Goal: Task Accomplishment & Management: Use online tool/utility

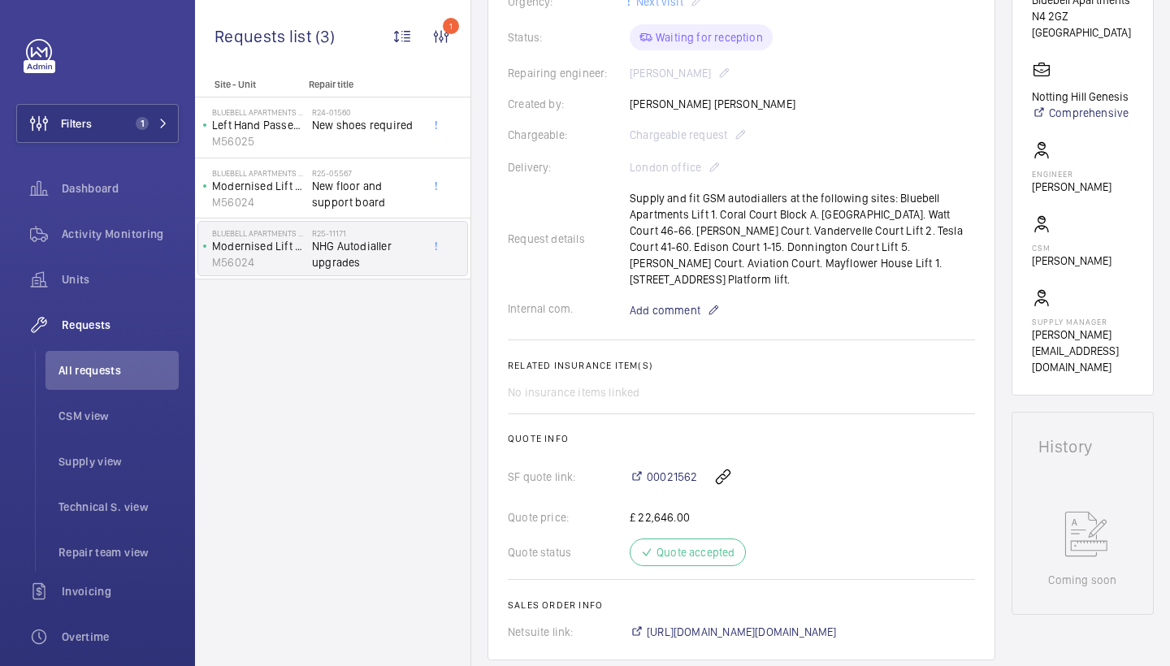
scroll to position [122, 0]
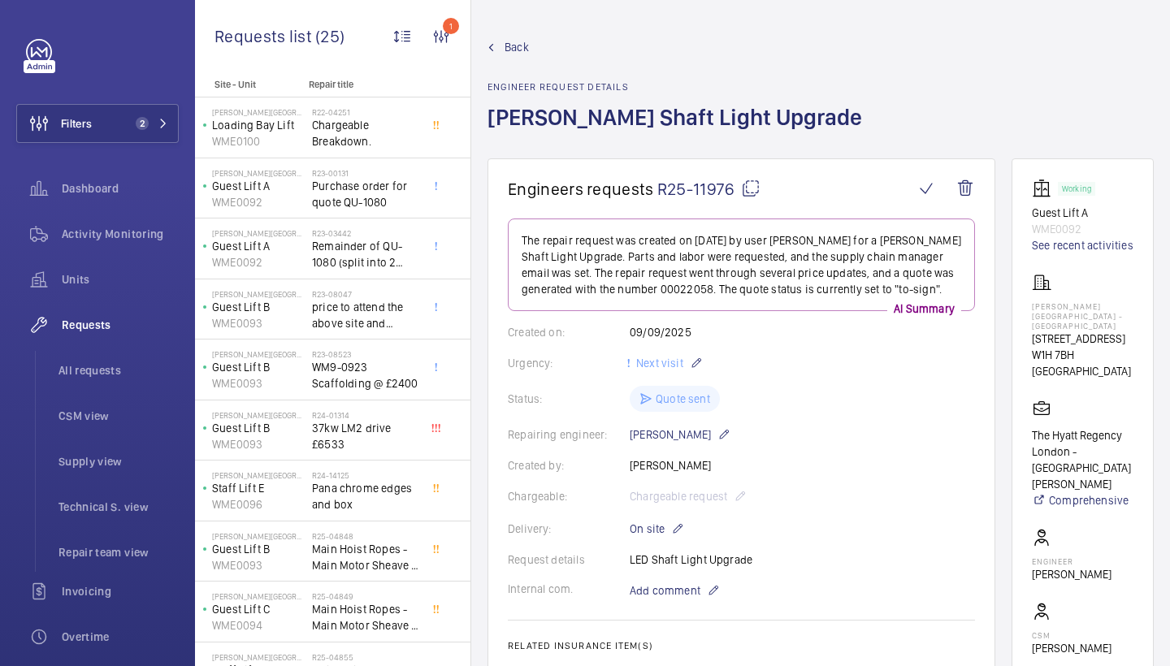
scroll to position [79, 0]
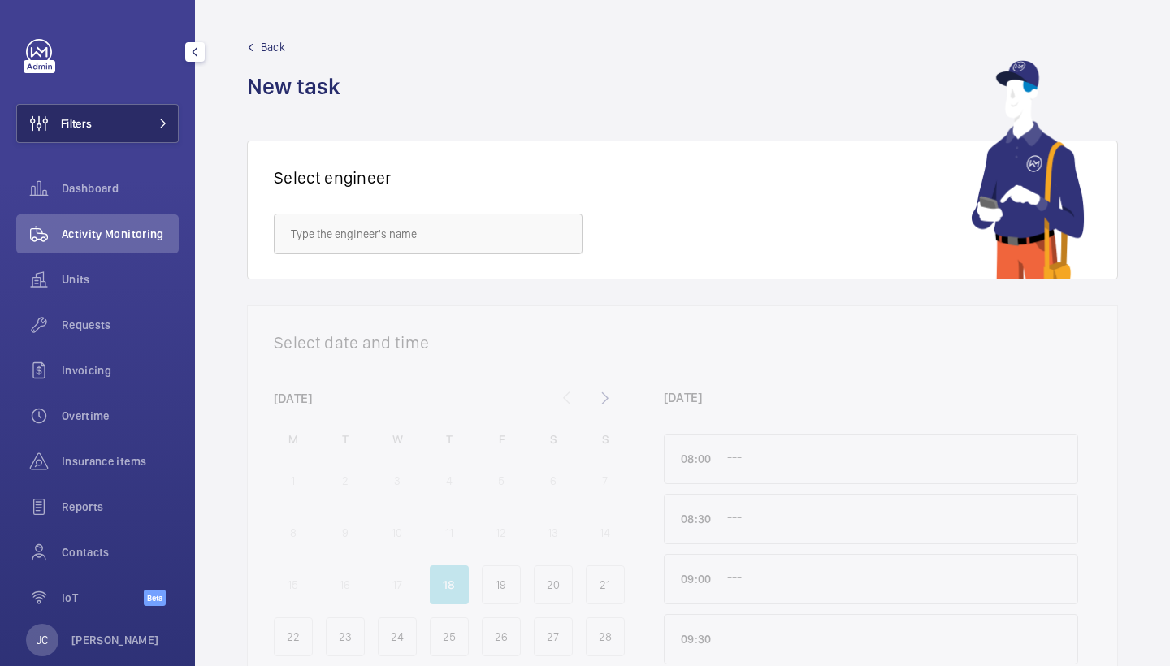
click at [92, 122] on span "Filters" at bounding box center [76, 123] width 31 height 16
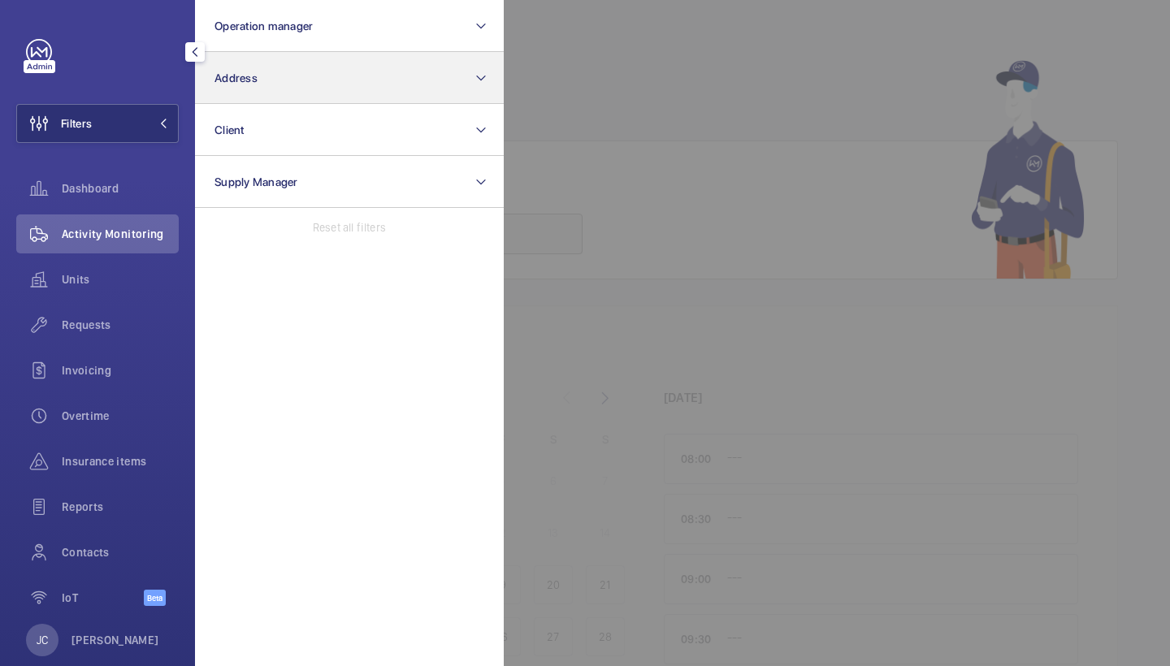
click at [271, 67] on button "Address" at bounding box center [349, 78] width 309 height 52
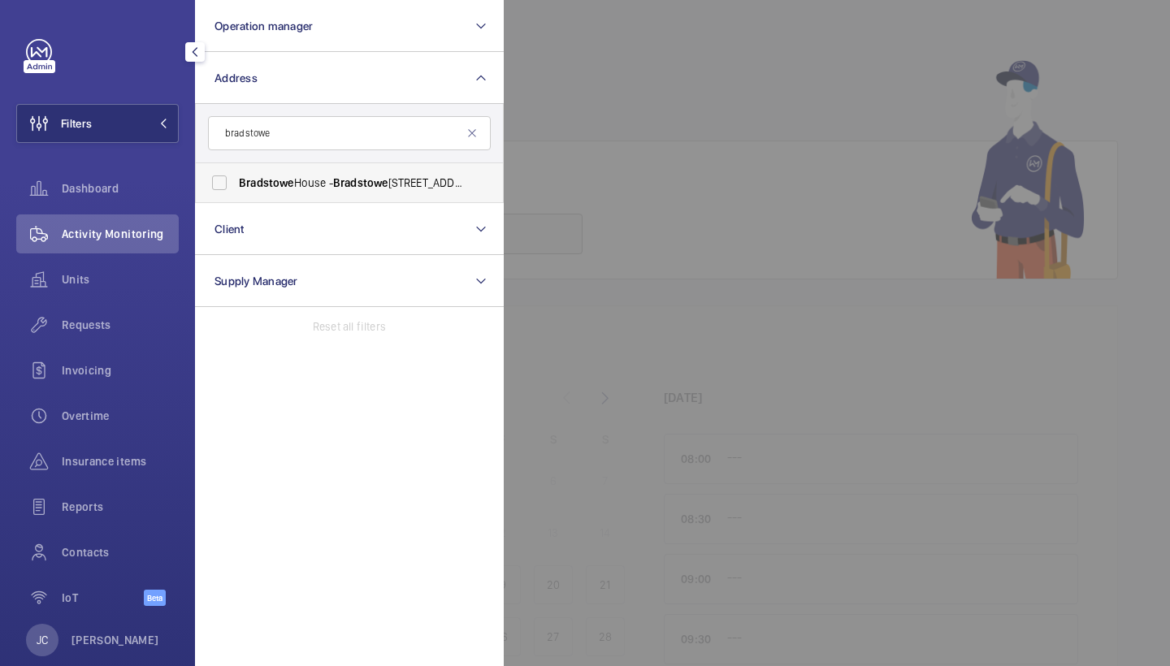
type input "bradstowe"
click at [315, 187] on span "Bradstowe House - Bradstowe House, HARROW HA1 1EH" at bounding box center [350, 183] width 223 height 16
click at [236, 187] on input "Bradstowe House - Bradstowe House, HARROW HA1 1EH" at bounding box center [219, 183] width 32 height 32
checkbox input "true"
click at [589, 131] on div at bounding box center [1089, 333] width 1170 height 666
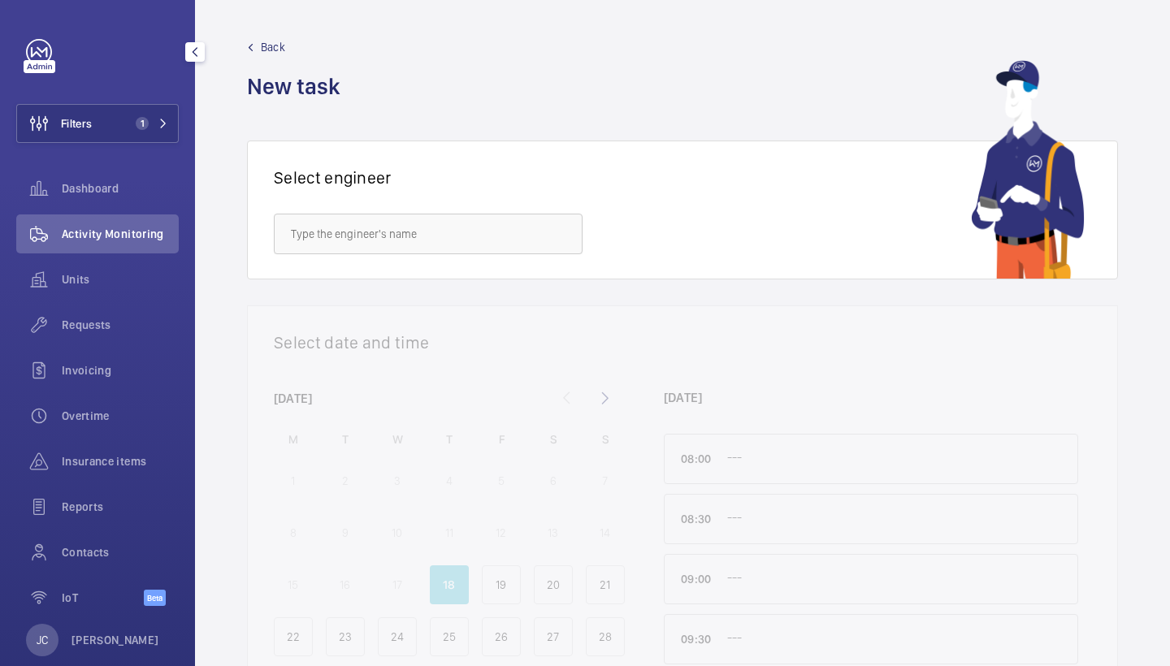
click at [89, 250] on div "Activity Monitoring" at bounding box center [97, 233] width 162 height 39
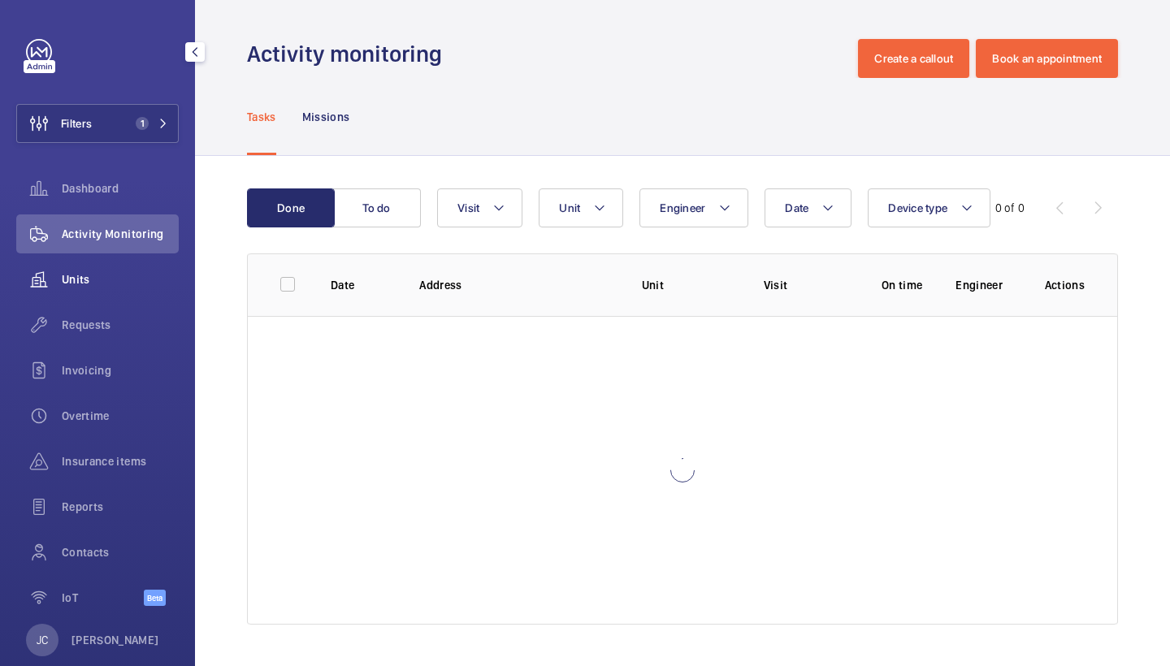
click at [81, 286] on span "Units" at bounding box center [120, 279] width 117 height 16
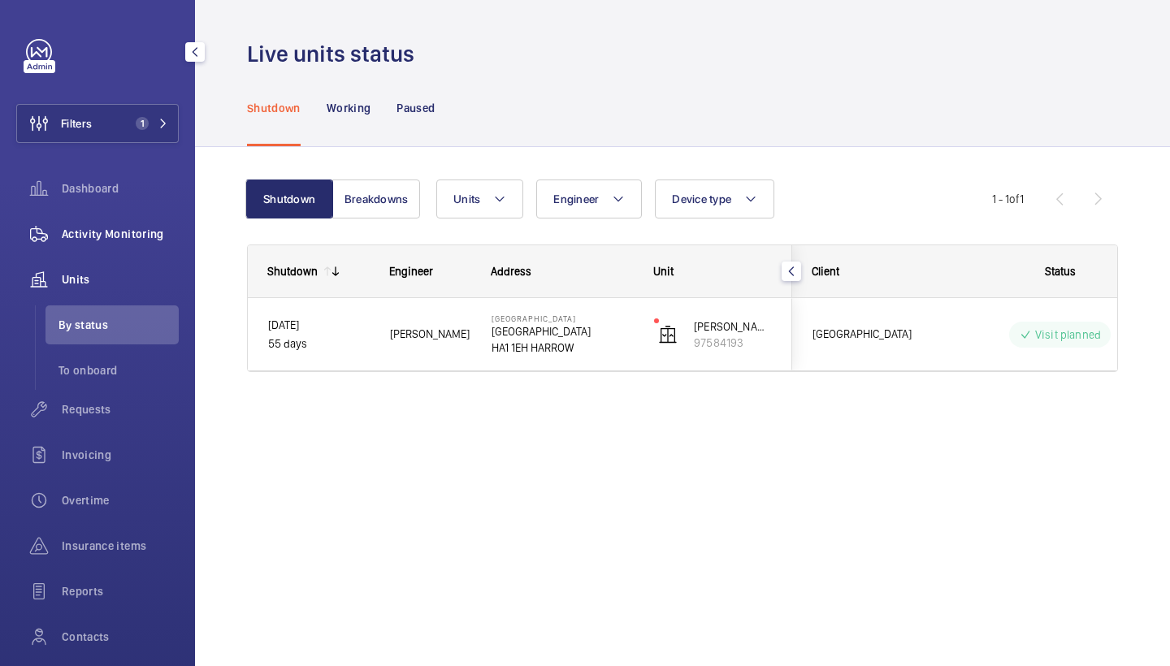
click at [155, 217] on div "Activity Monitoring" at bounding box center [97, 233] width 162 height 39
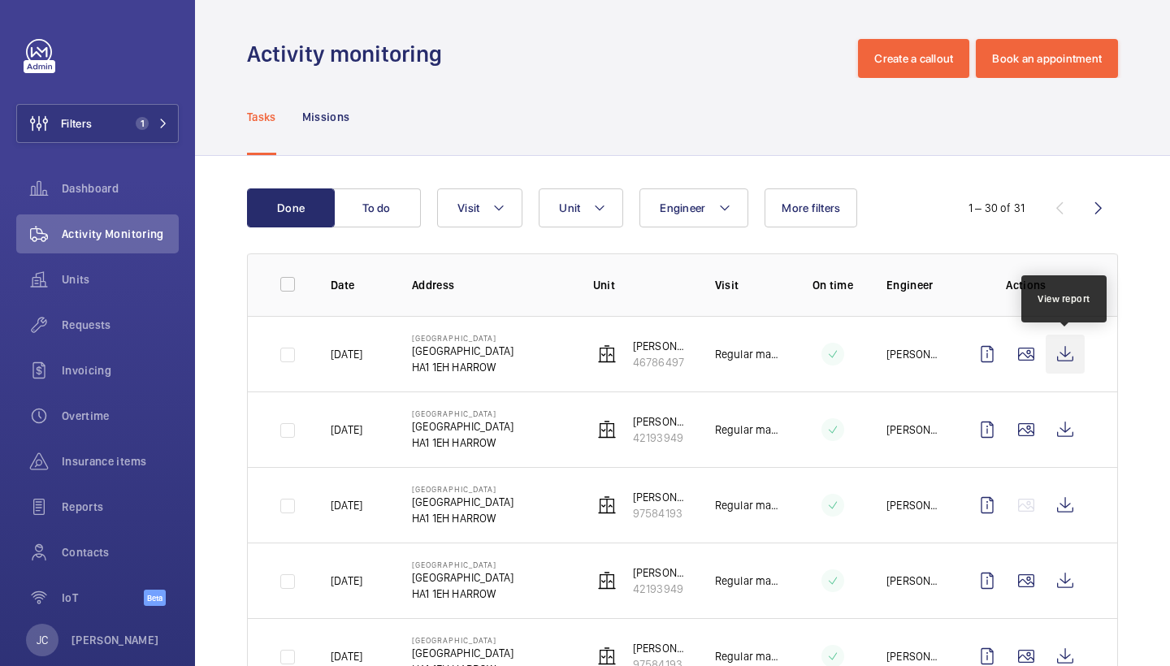
click at [1051, 345] on wm-front-icon-button at bounding box center [1065, 354] width 39 height 39
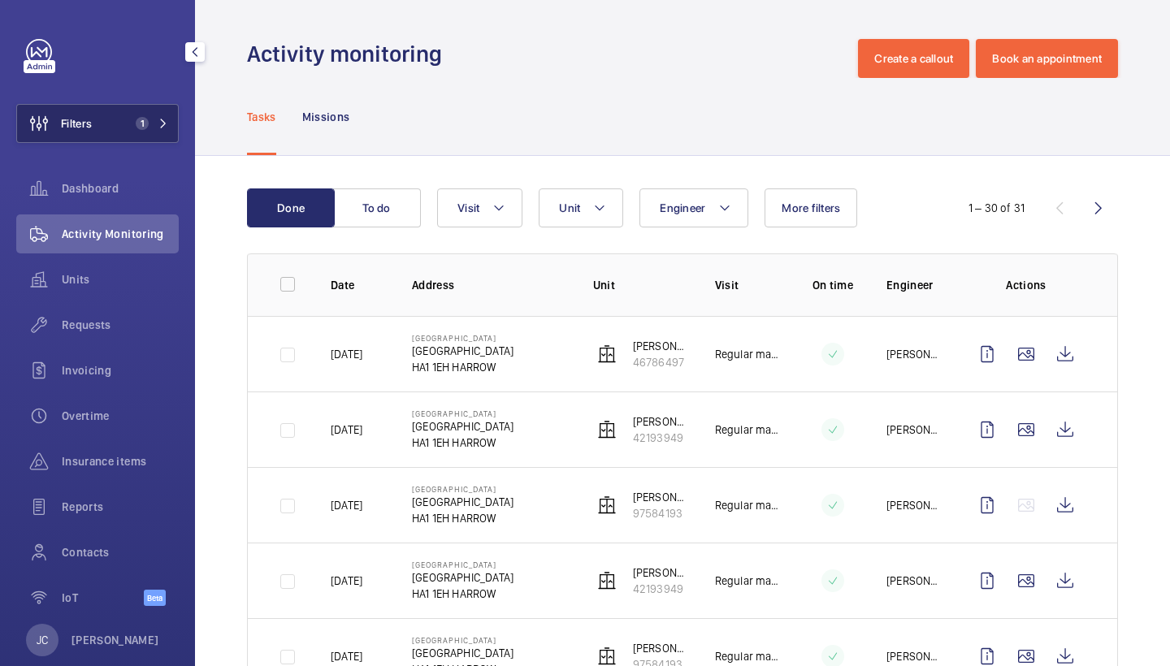
click at [115, 112] on button "Filters 1" at bounding box center [97, 123] width 162 height 39
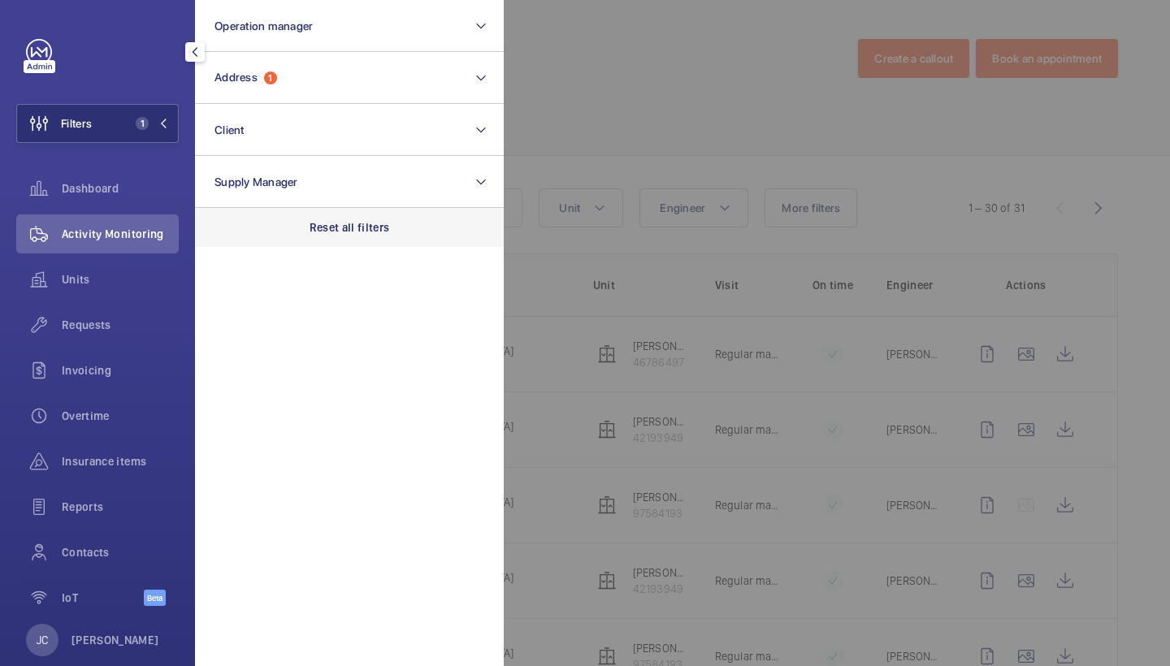
click at [332, 227] on p "Reset all filters" at bounding box center [350, 227] width 80 height 16
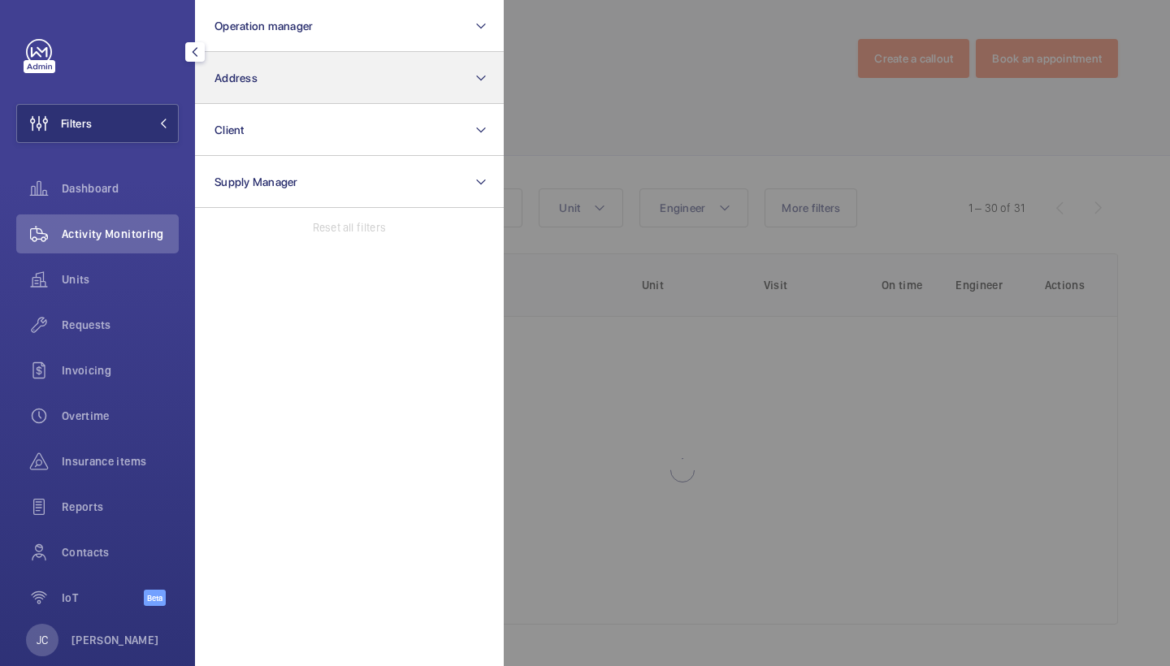
click at [332, 86] on button "Address" at bounding box center [349, 78] width 309 height 52
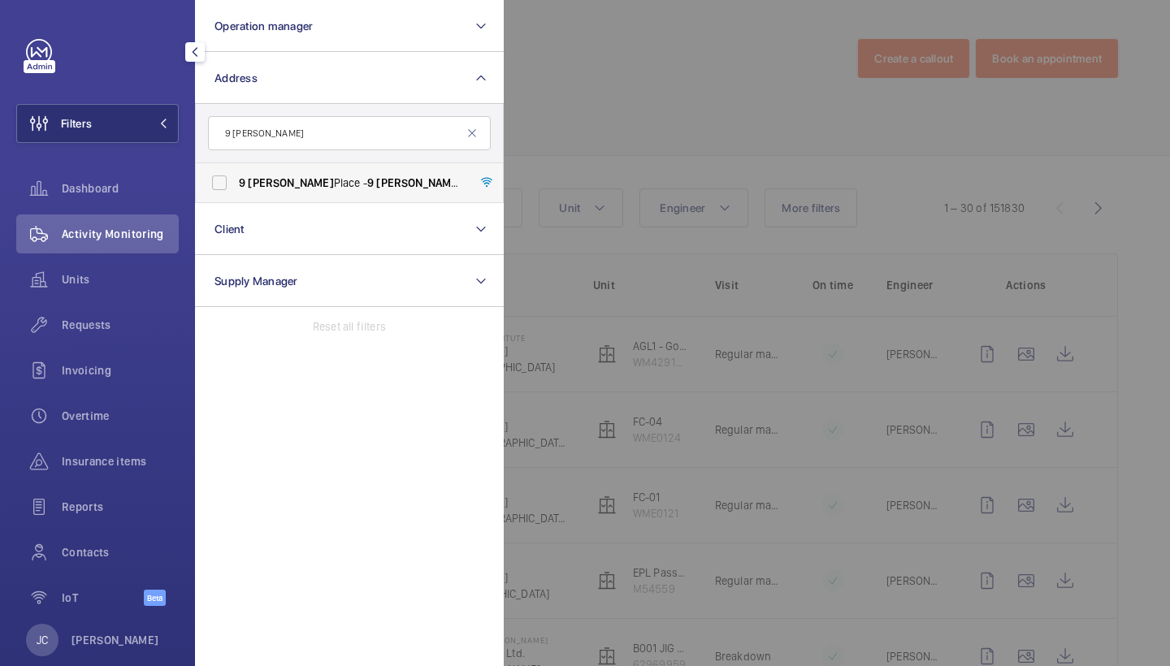
type input "9 laxton"
click at [314, 184] on span "9 Laxton Place - 9 Laxton Place, LONDON NW1 3PT" at bounding box center [350, 183] width 223 height 16
click at [236, 184] on input "9 Laxton Place - 9 Laxton Place, LONDON NW1 3PT" at bounding box center [219, 183] width 32 height 32
checkbox input "true"
click at [637, 141] on div at bounding box center [1089, 333] width 1170 height 666
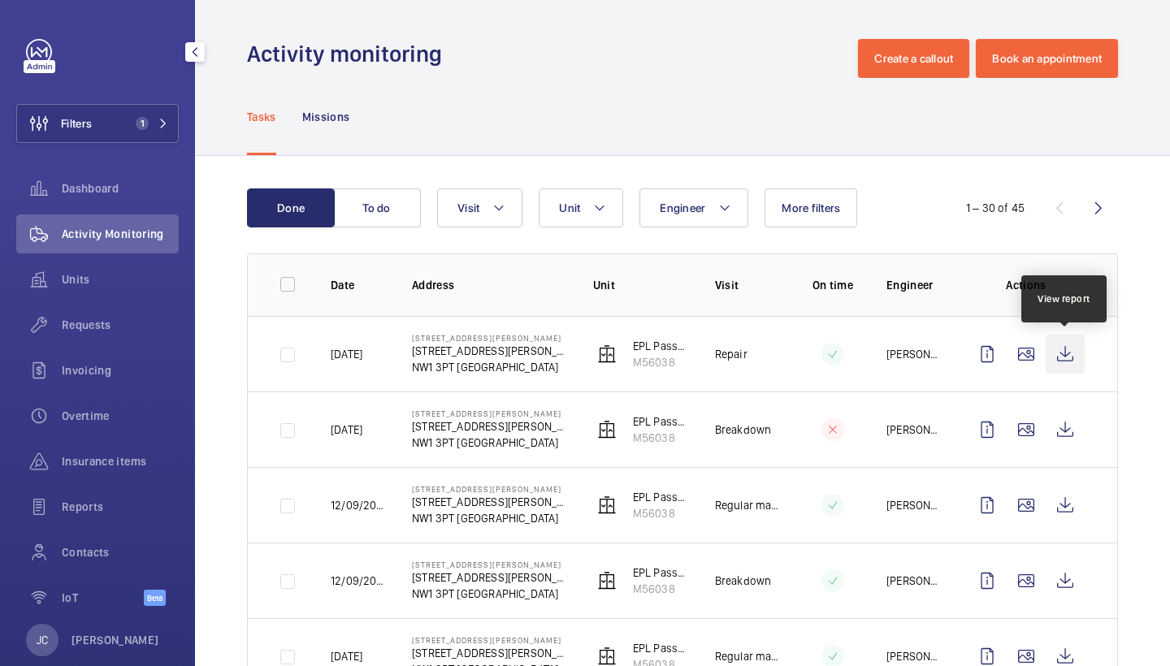
click at [1065, 351] on wm-front-icon-button at bounding box center [1065, 354] width 39 height 39
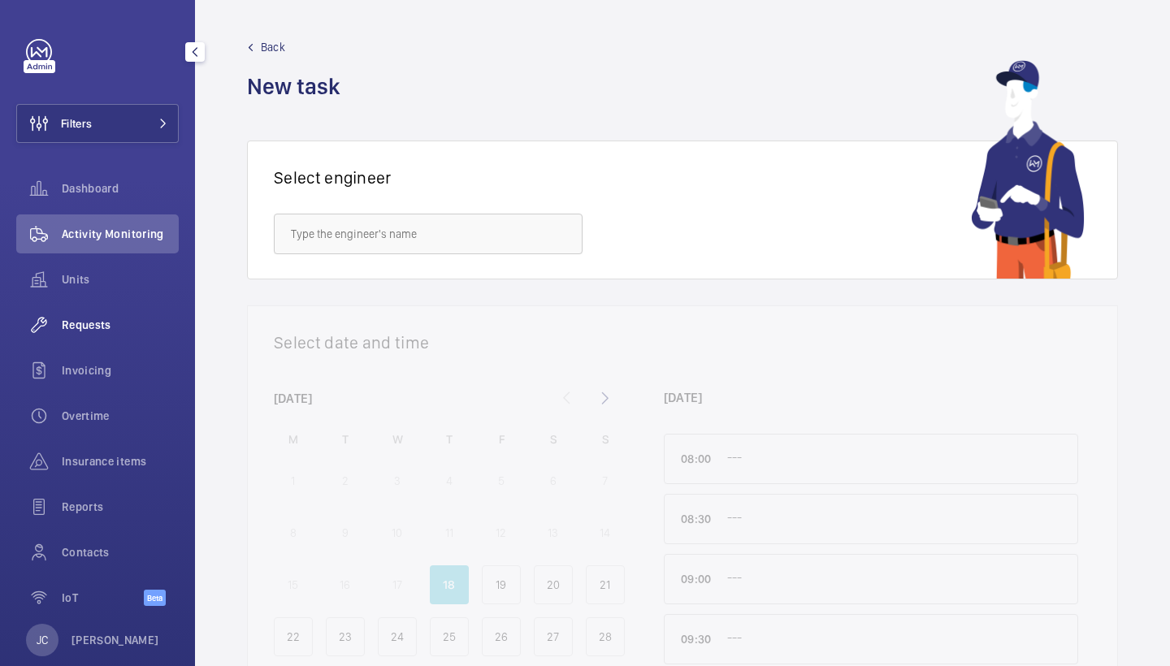
click at [106, 332] on span "Requests" at bounding box center [120, 325] width 117 height 16
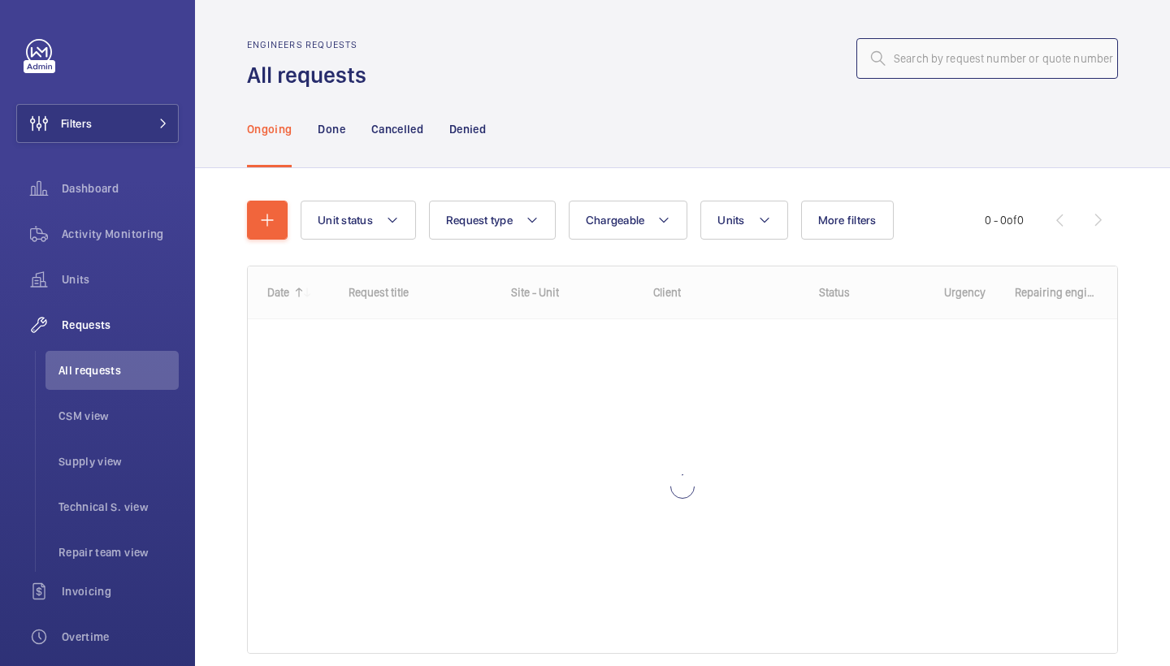
click at [1001, 50] on input "text" at bounding box center [987, 58] width 262 height 41
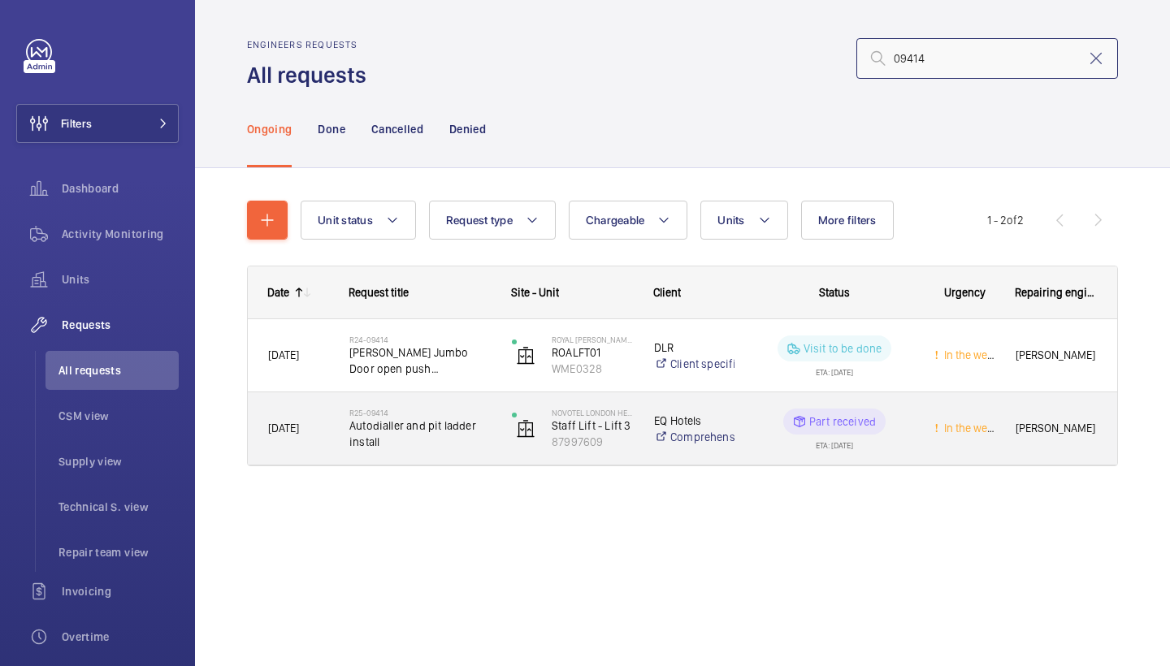
type input "09414"
click at [410, 429] on span "Autodialler and pit ladder install" at bounding box center [419, 434] width 141 height 32
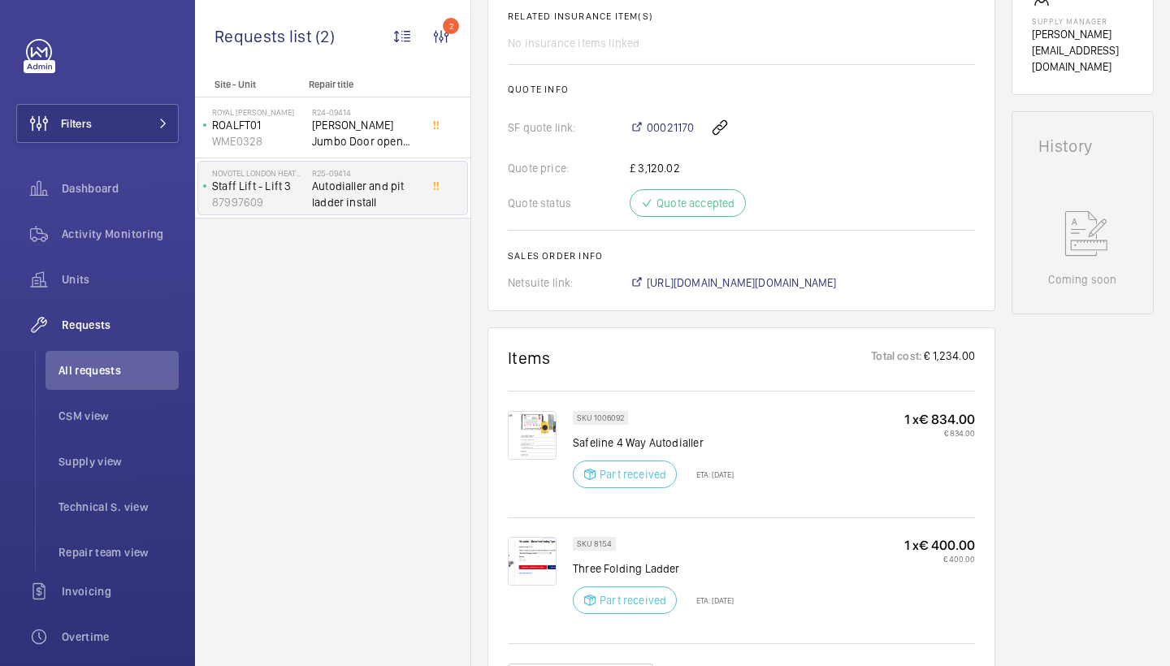
scroll to position [631, 0]
click at [747, 279] on span "[URL][DOMAIN_NAME][DOMAIN_NAME]" at bounding box center [742, 281] width 190 height 16
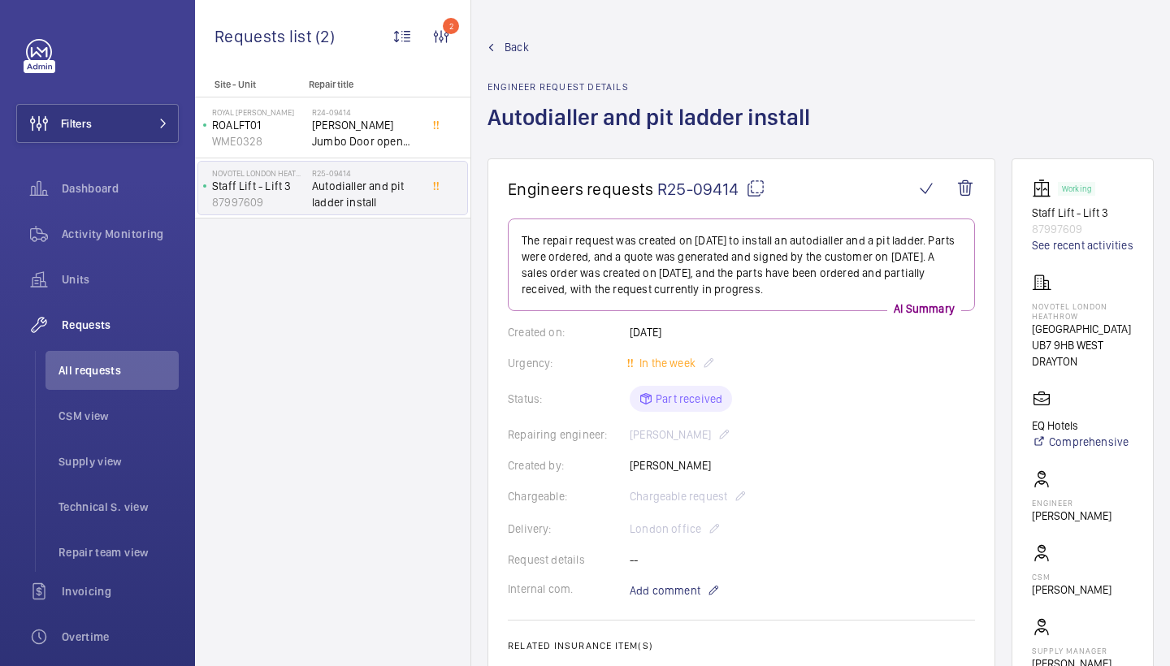
scroll to position [0, 0]
click at [757, 186] on mat-icon at bounding box center [755, 188] width 19 height 19
click at [758, 190] on mat-icon at bounding box center [755, 188] width 19 height 19
click at [760, 188] on mat-icon at bounding box center [755, 188] width 19 height 19
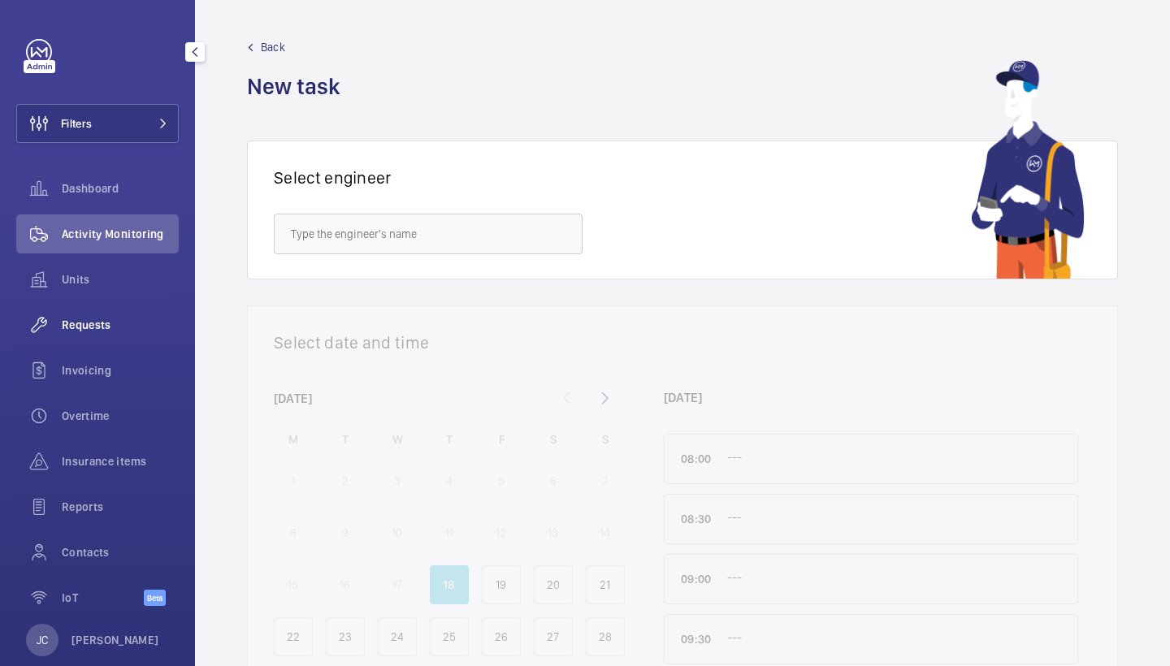
click at [96, 320] on span "Requests" at bounding box center [120, 325] width 117 height 16
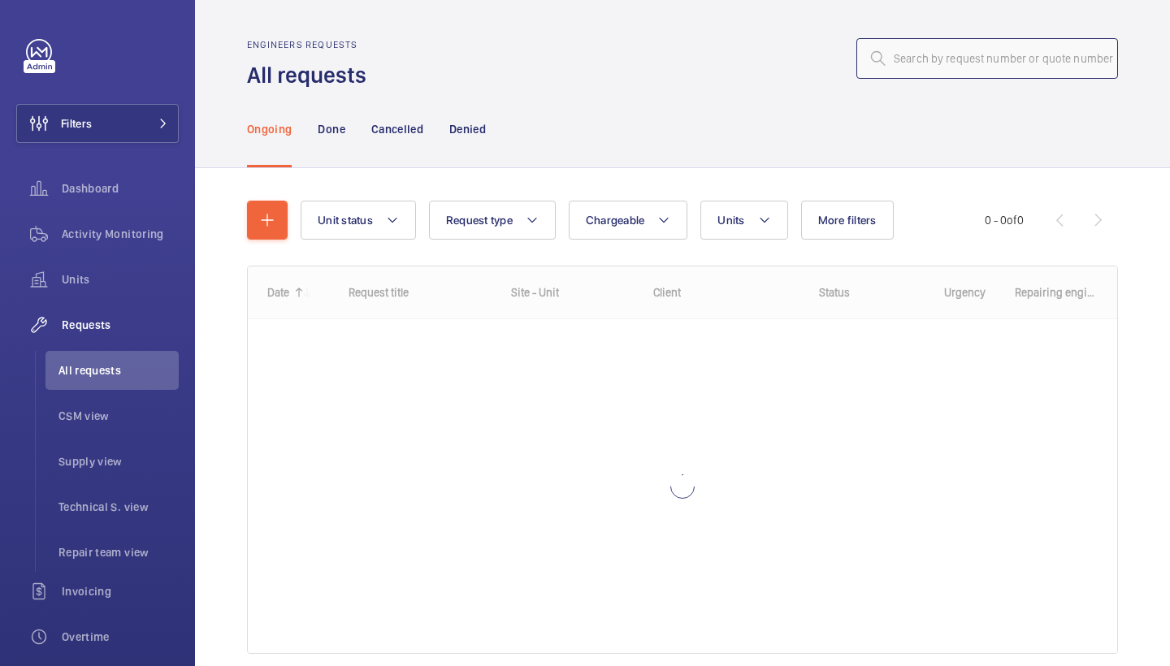
click at [1006, 60] on input "text" at bounding box center [987, 58] width 262 height 41
paste input "R25-09414"
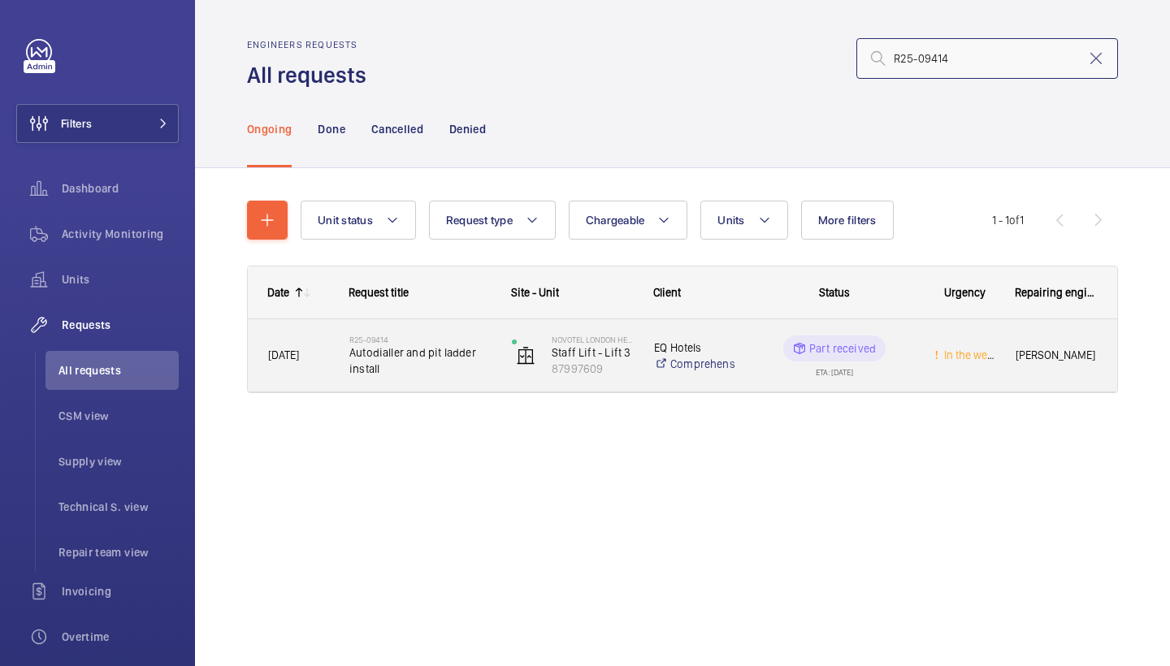
type input "R25-09414"
click at [403, 363] on span "Autodialler and pit ladder install" at bounding box center [419, 360] width 141 height 32
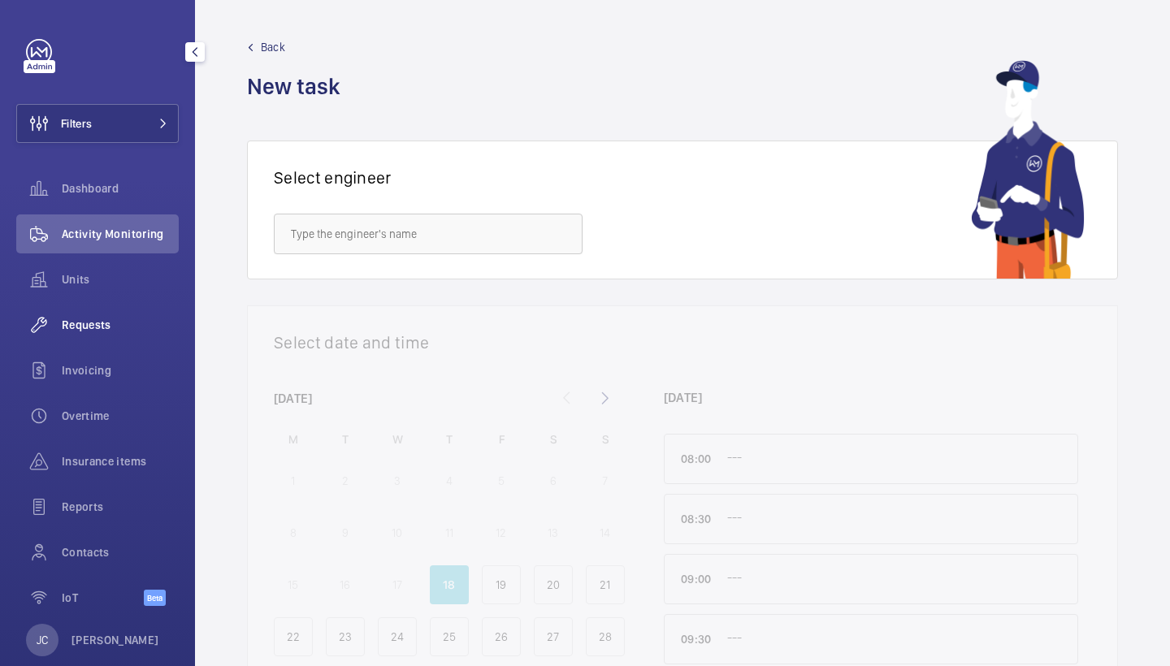
click at [106, 320] on span "Requests" at bounding box center [120, 325] width 117 height 16
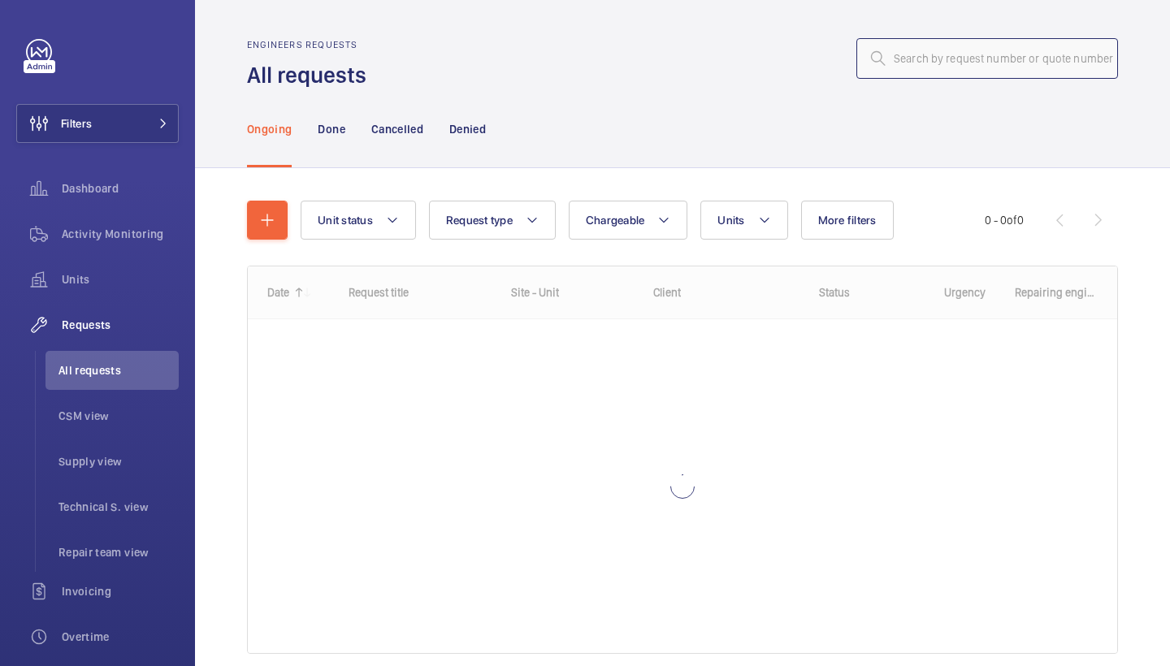
click at [978, 65] on input "text" at bounding box center [987, 58] width 262 height 41
paste input "R25-09414"
type input "R25-09414"
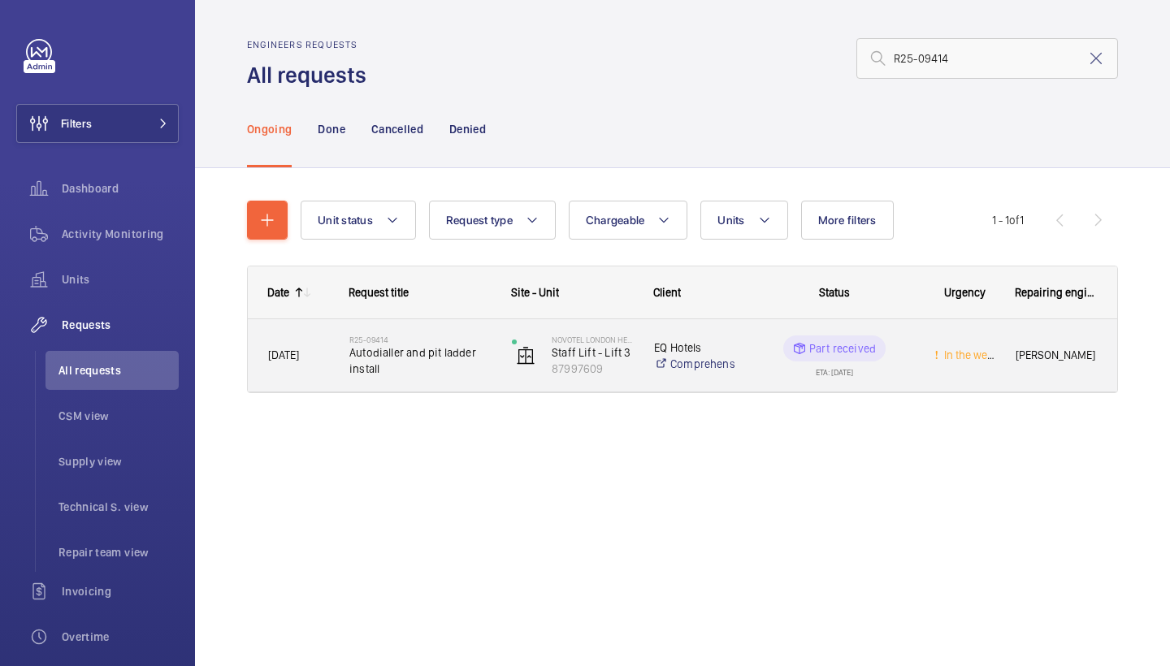
click at [428, 345] on span "Autodialler and pit ladder install" at bounding box center [419, 360] width 141 height 32
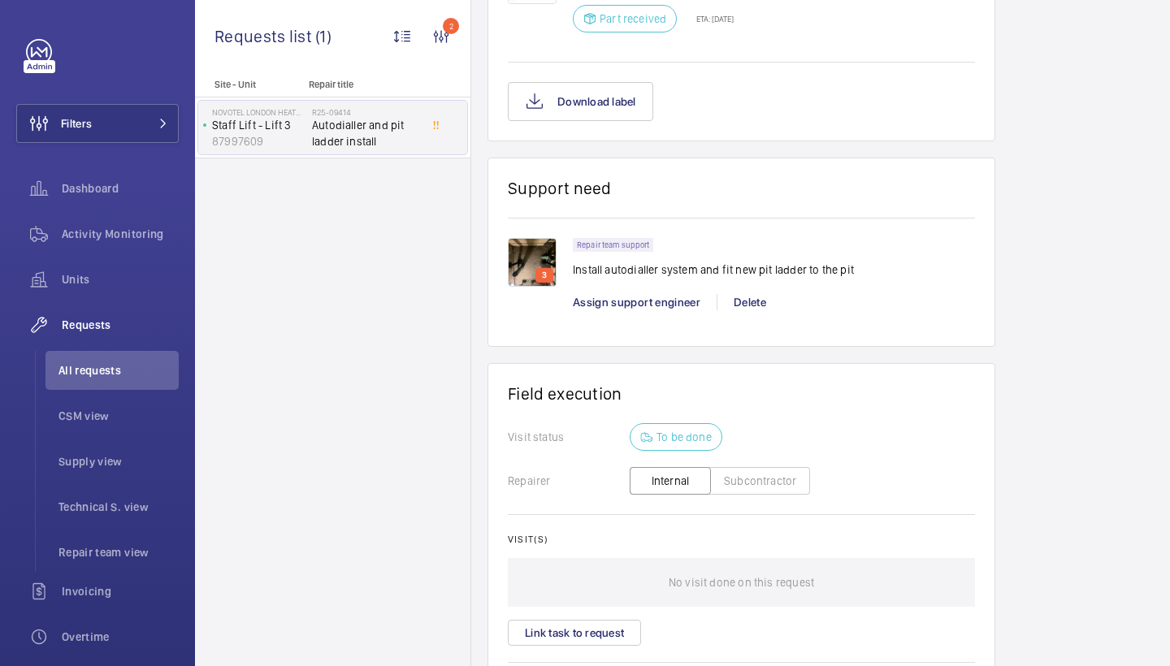
scroll to position [1336, 0]
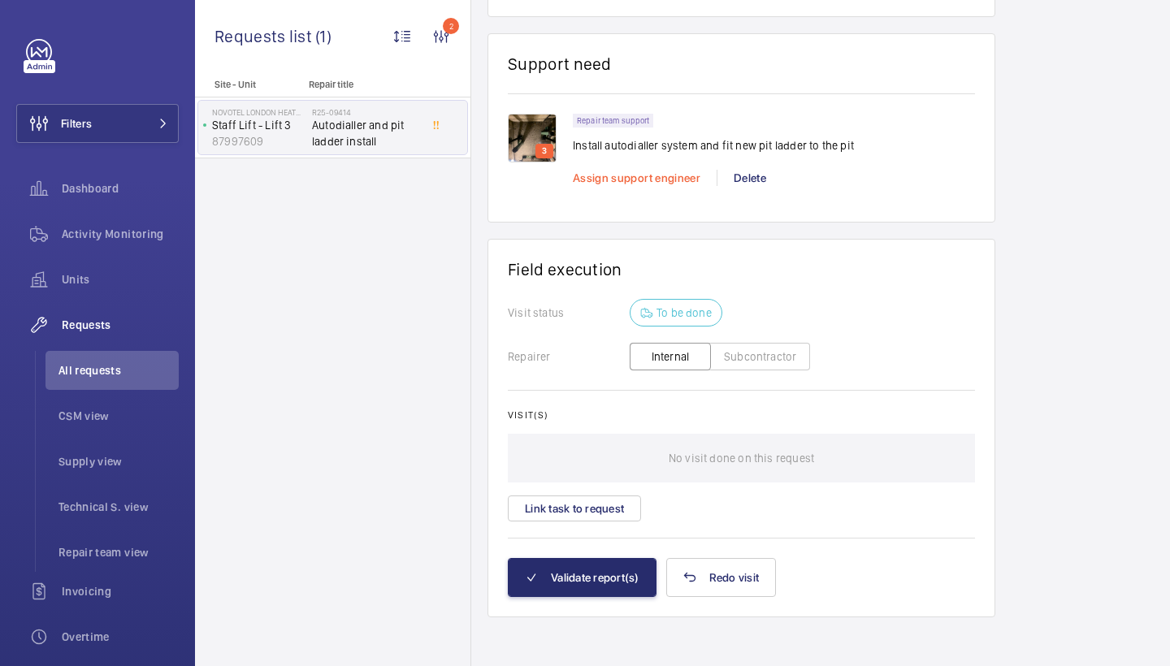
click at [625, 180] on span "Assign support engineer" at bounding box center [637, 177] width 128 height 13
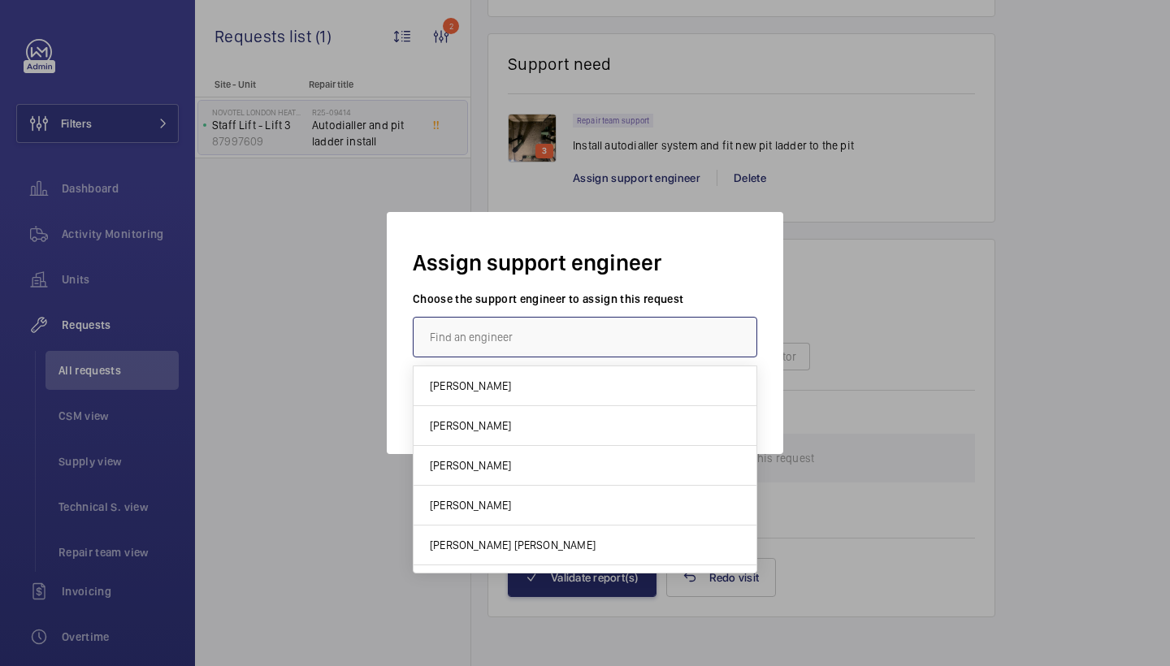
click at [515, 345] on input "text" at bounding box center [585, 337] width 344 height 41
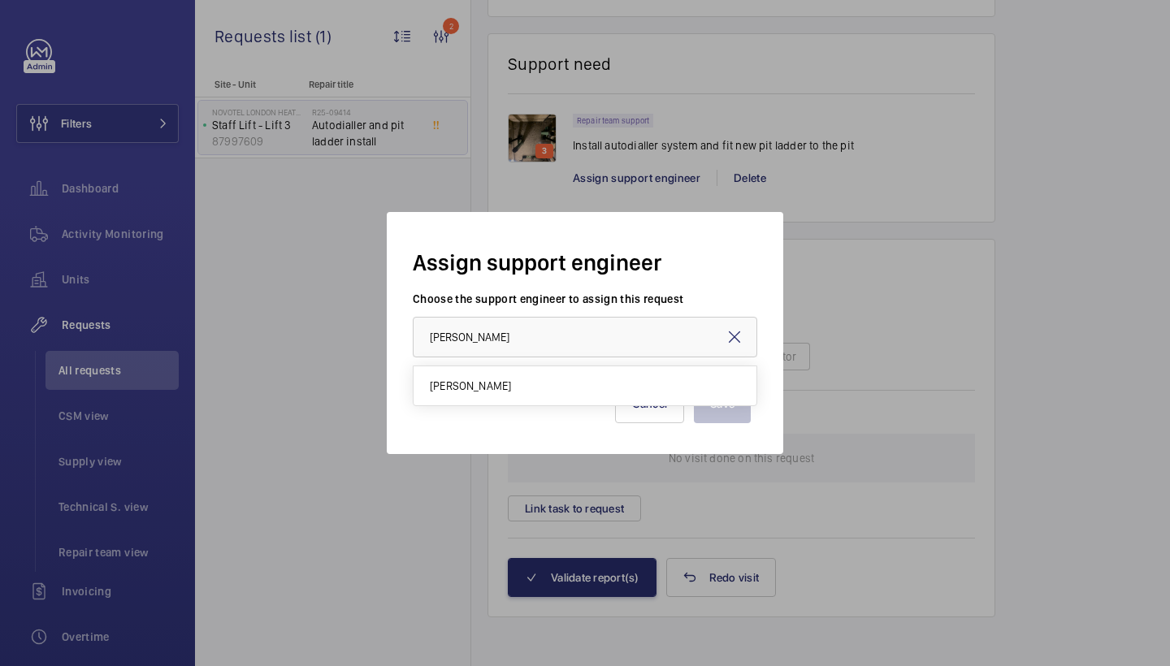
drag, startPoint x: 515, startPoint y: 344, endPoint x: 480, endPoint y: 396, distance: 63.3
click at [468, 396] on mat-option "[PERSON_NAME]" at bounding box center [585, 385] width 343 height 39
type input "[PERSON_NAME]"
click at [655, 403] on button "Cancel" at bounding box center [650, 403] width 70 height 39
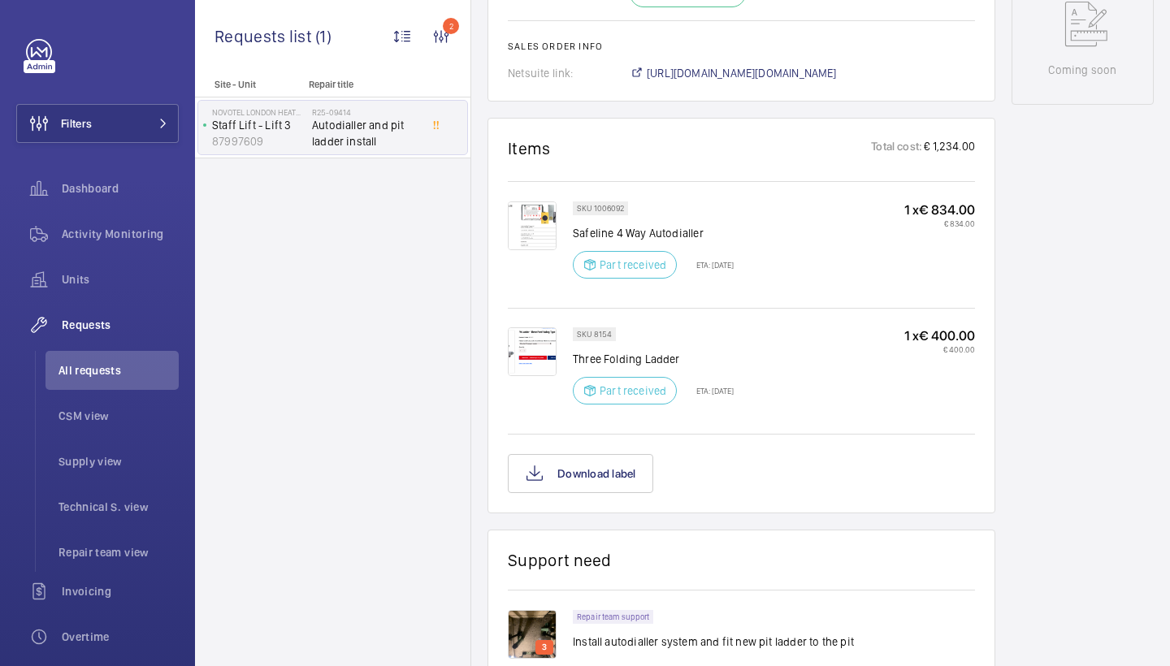
scroll to position [582, 0]
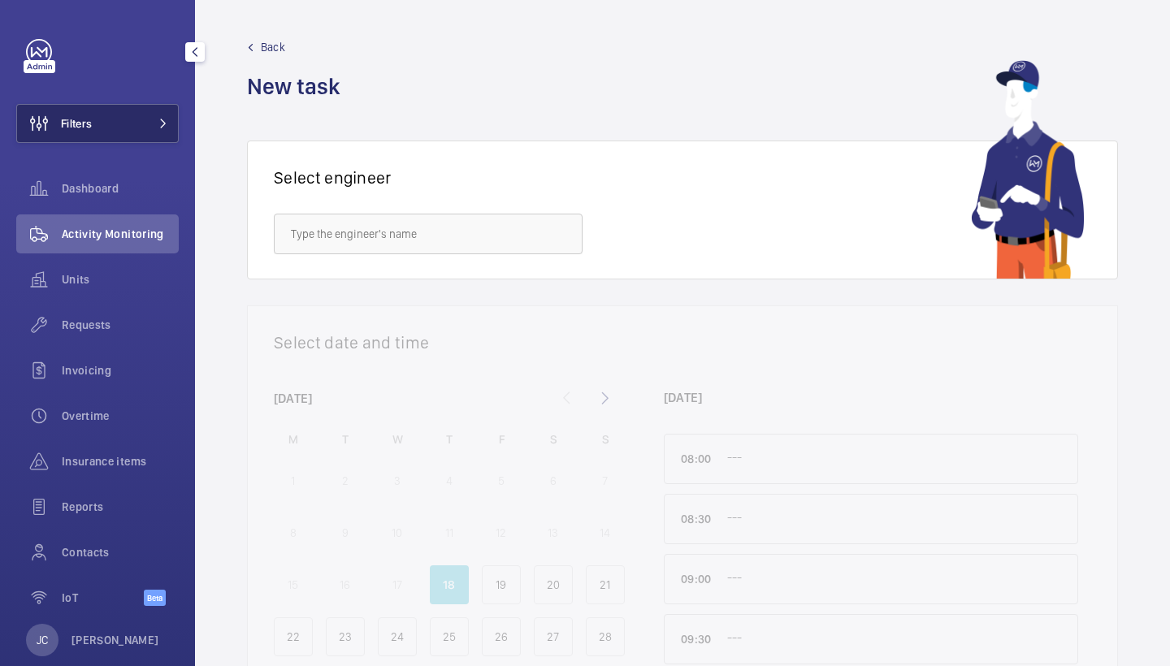
click at [155, 118] on button "Filters" at bounding box center [97, 123] width 162 height 39
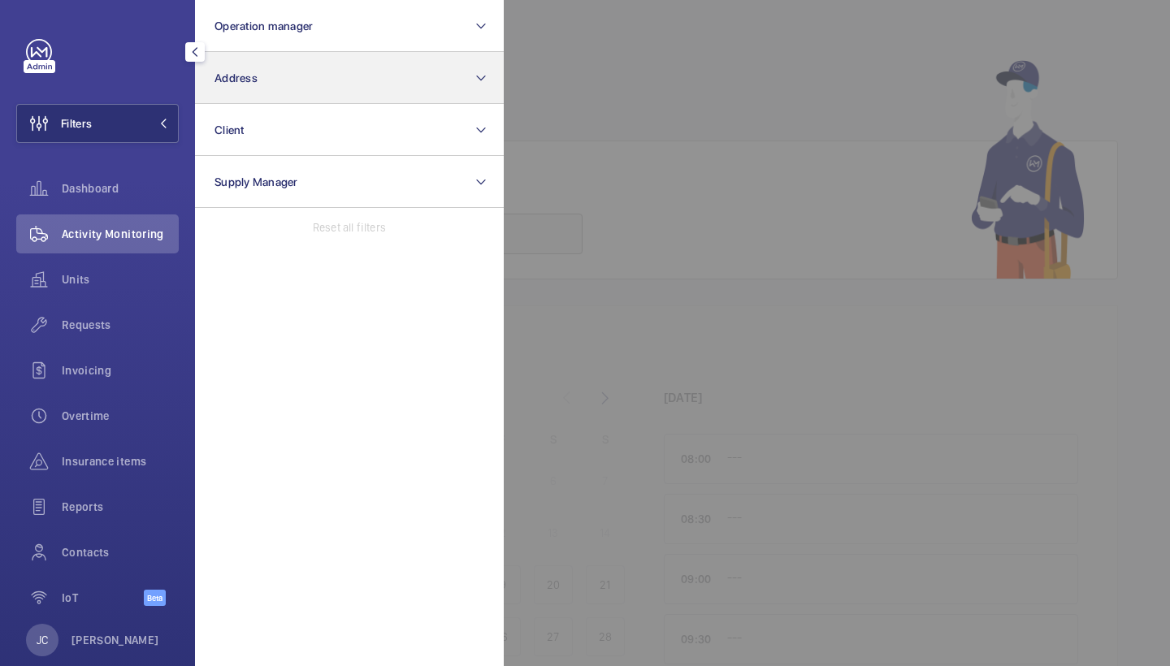
click at [268, 76] on button "Address" at bounding box center [349, 78] width 309 height 52
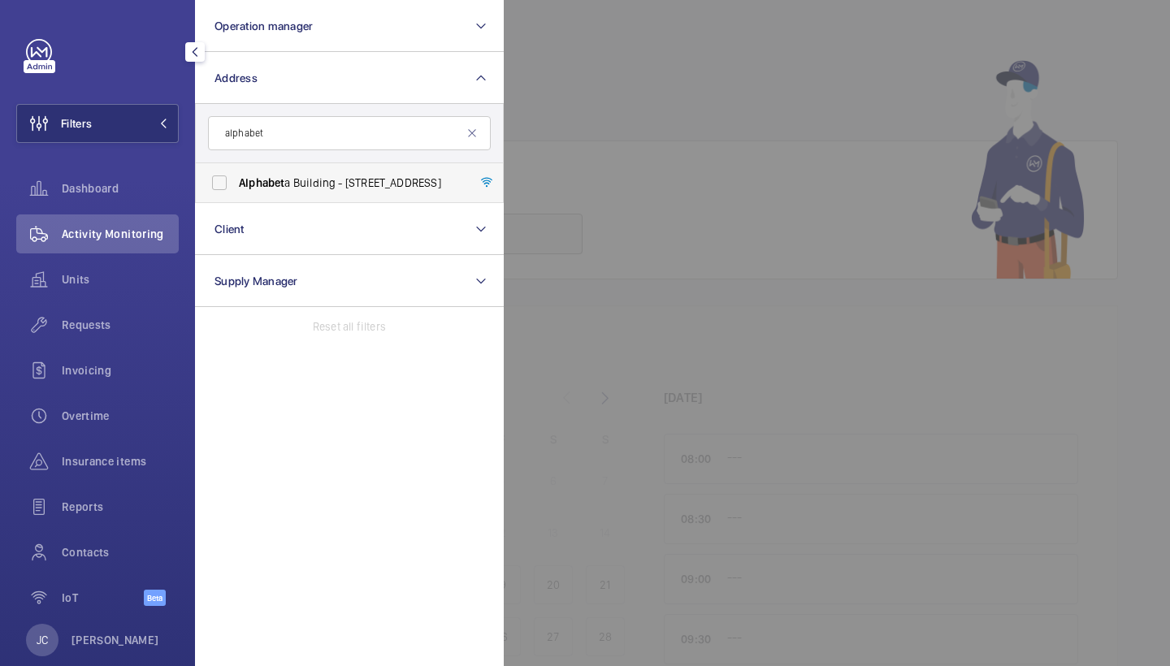
type input "alphabet"
click at [288, 180] on span "Alphabet a Building - [STREET_ADDRESS]" at bounding box center [350, 183] width 223 height 16
click at [236, 180] on input "Alphabet a Building - [STREET_ADDRESS]" at bounding box center [219, 183] width 32 height 32
checkbox input "true"
click at [172, 225] on div "Activity Monitoring" at bounding box center [97, 233] width 162 height 39
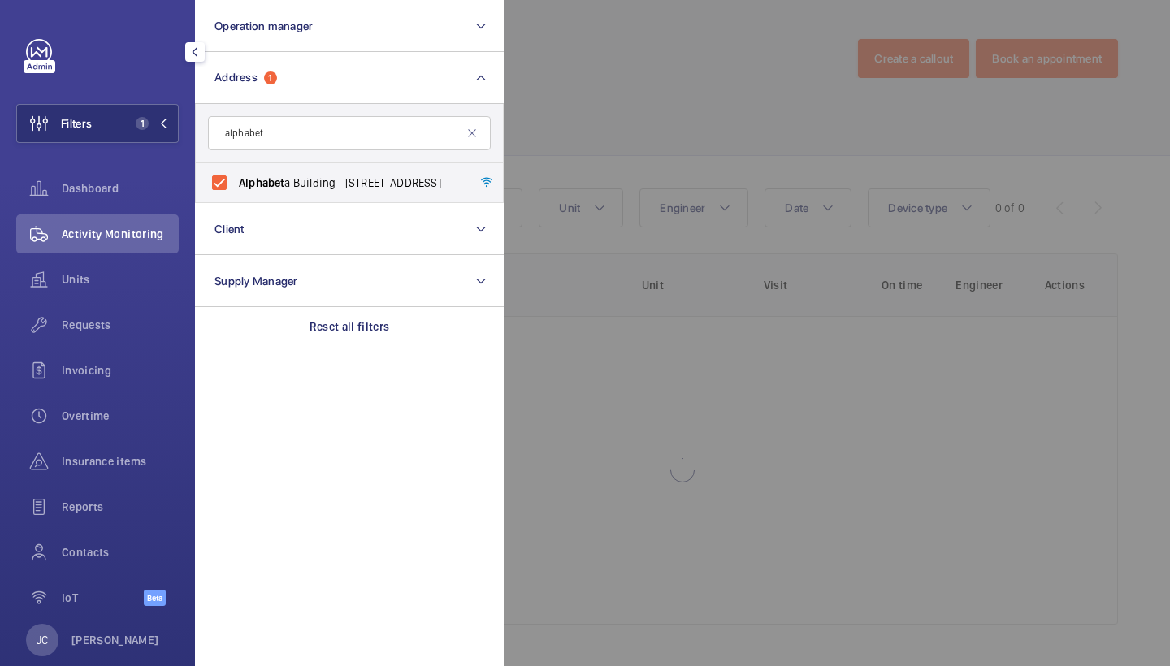
click at [562, 134] on div at bounding box center [1089, 333] width 1170 height 666
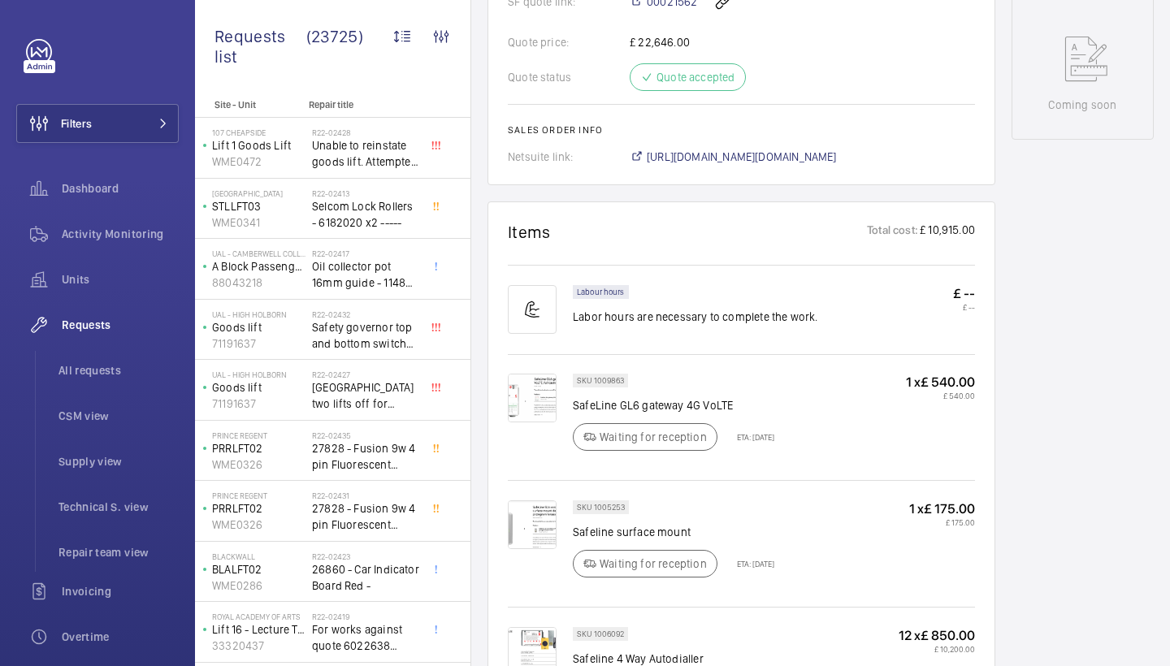
scroll to position [1022, 0]
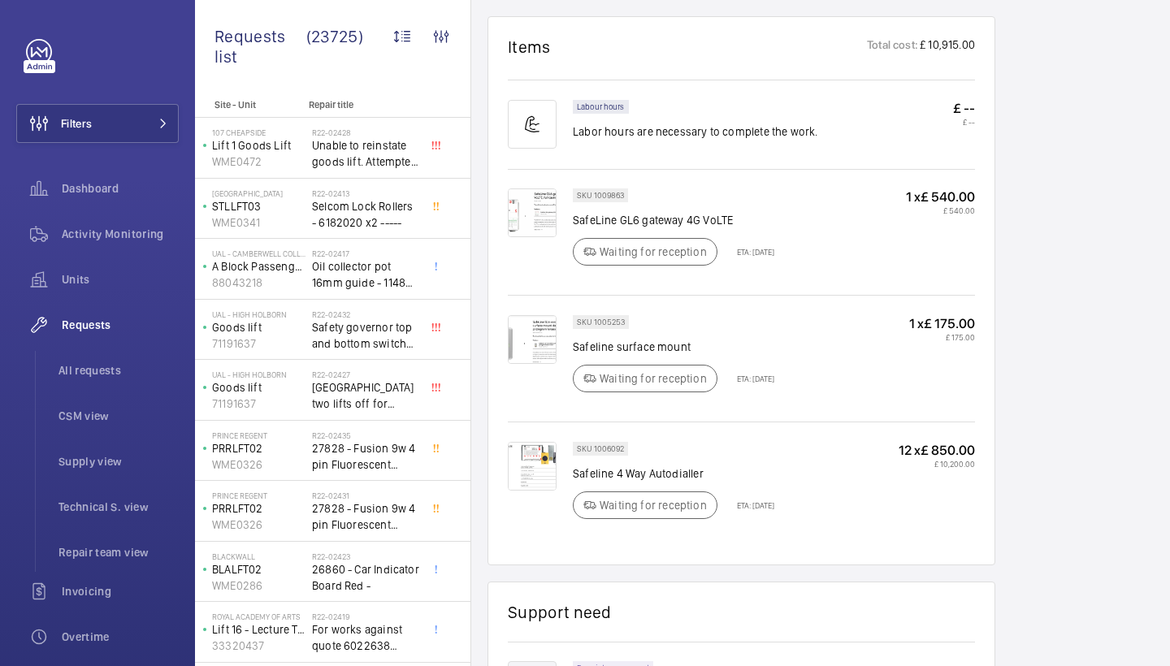
click at [541, 315] on img at bounding box center [532, 339] width 49 height 49
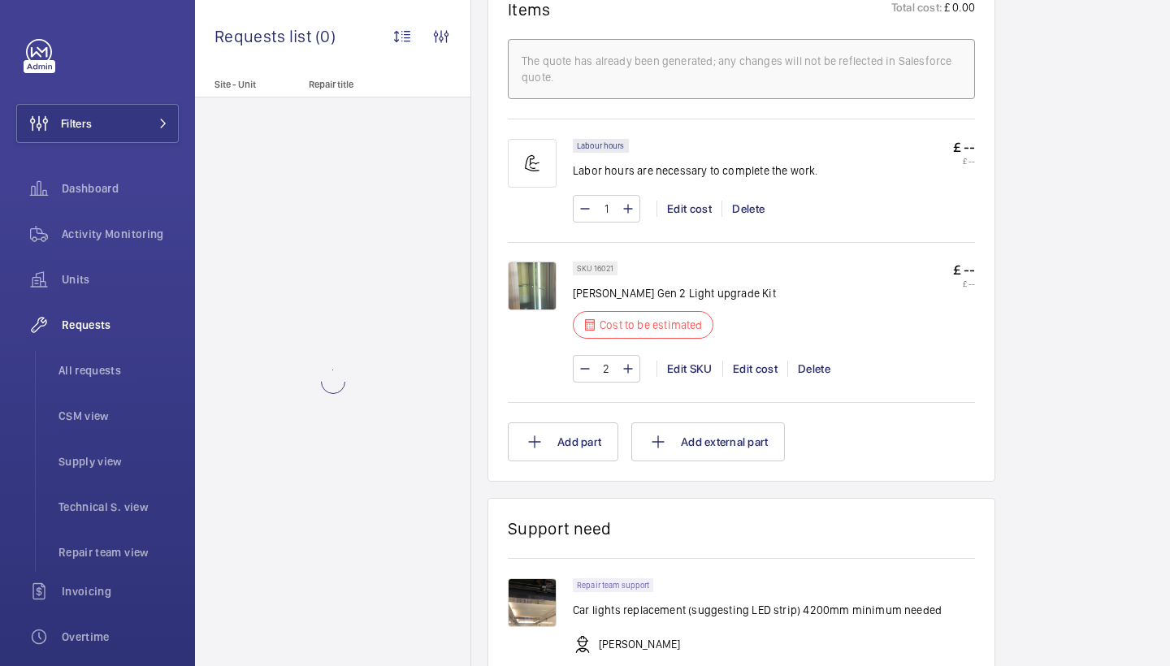
scroll to position [1025, 0]
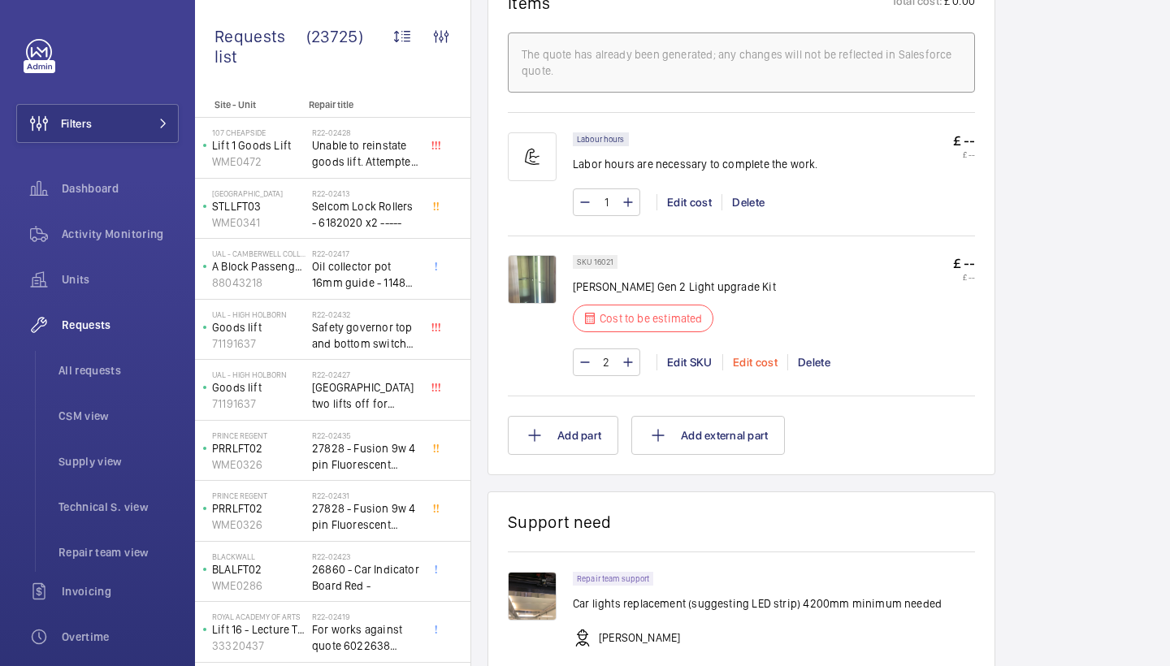
click at [762, 370] on div "Edit cost" at bounding box center [754, 362] width 65 height 16
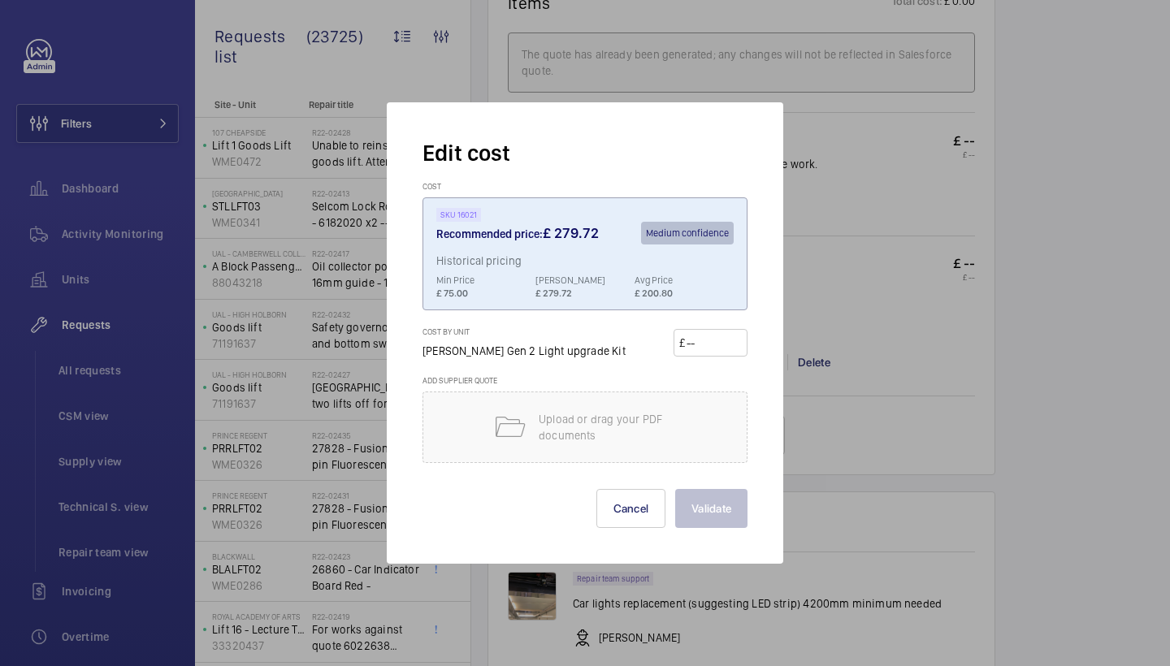
click at [708, 340] on input "number" at bounding box center [713, 343] width 57 height 26
type input "100"
click at [710, 511] on button "Validate" at bounding box center [711, 508] width 72 height 39
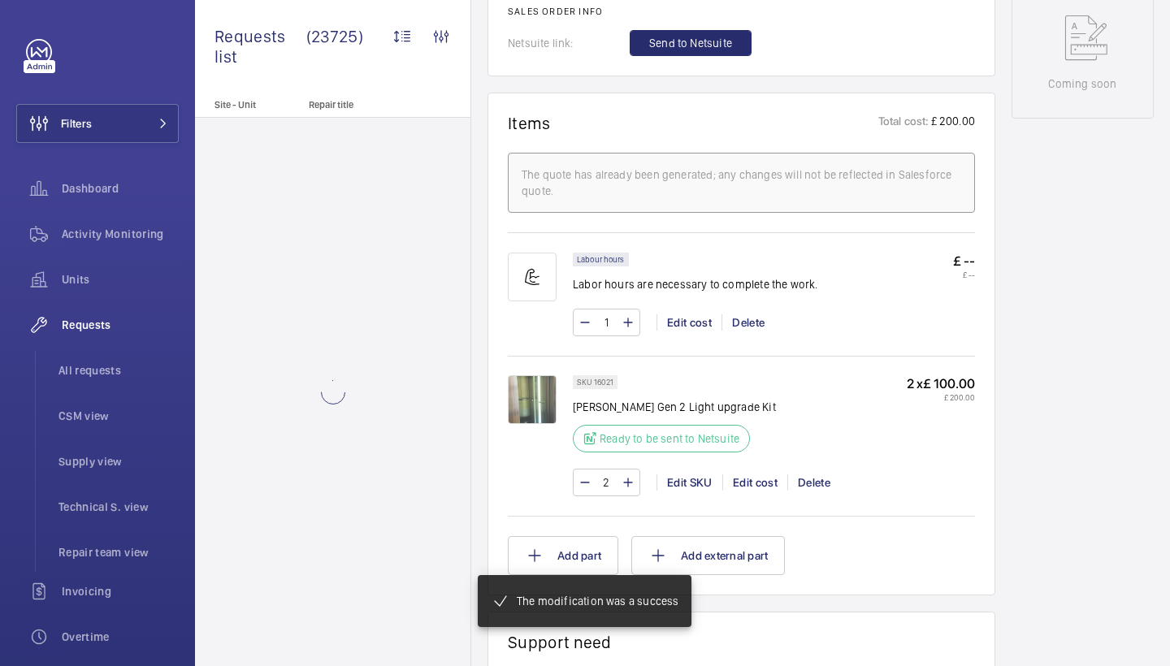
scroll to position [512, 0]
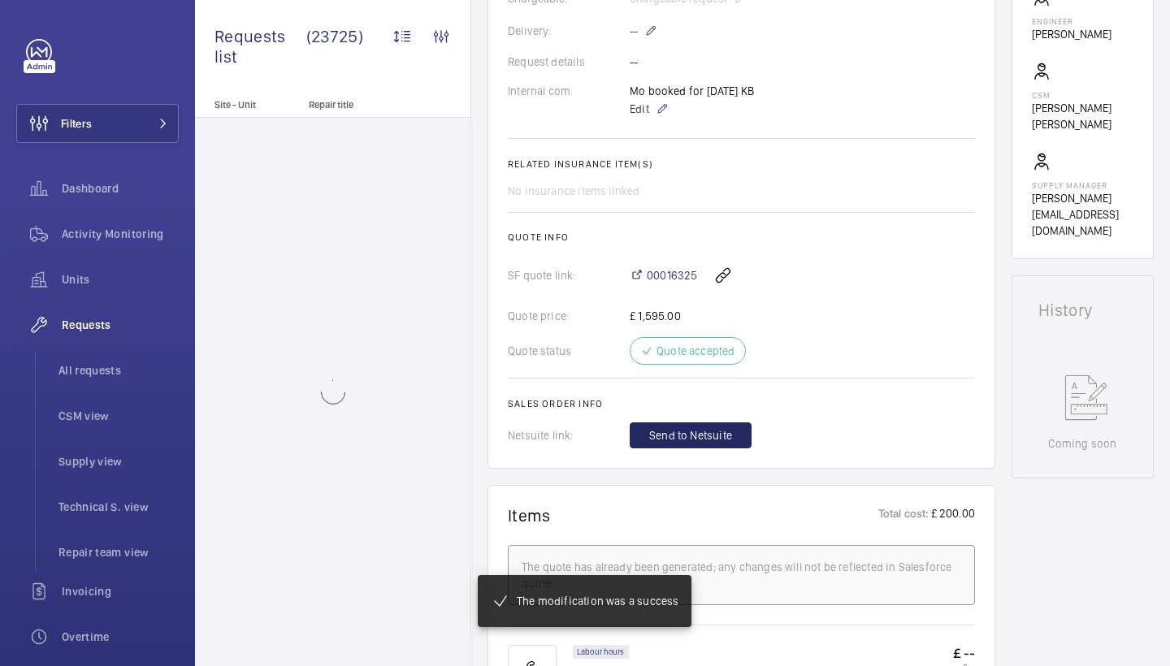
click at [684, 427] on span "Send to Netsuite" at bounding box center [690, 435] width 83 height 16
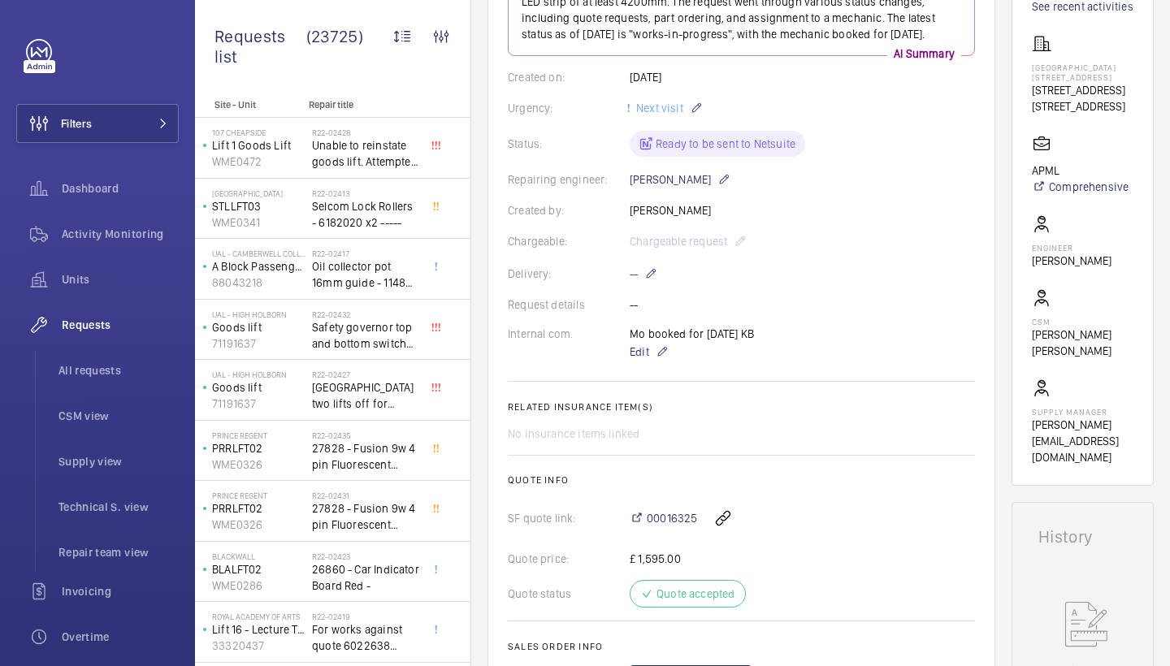
scroll to position [279, 0]
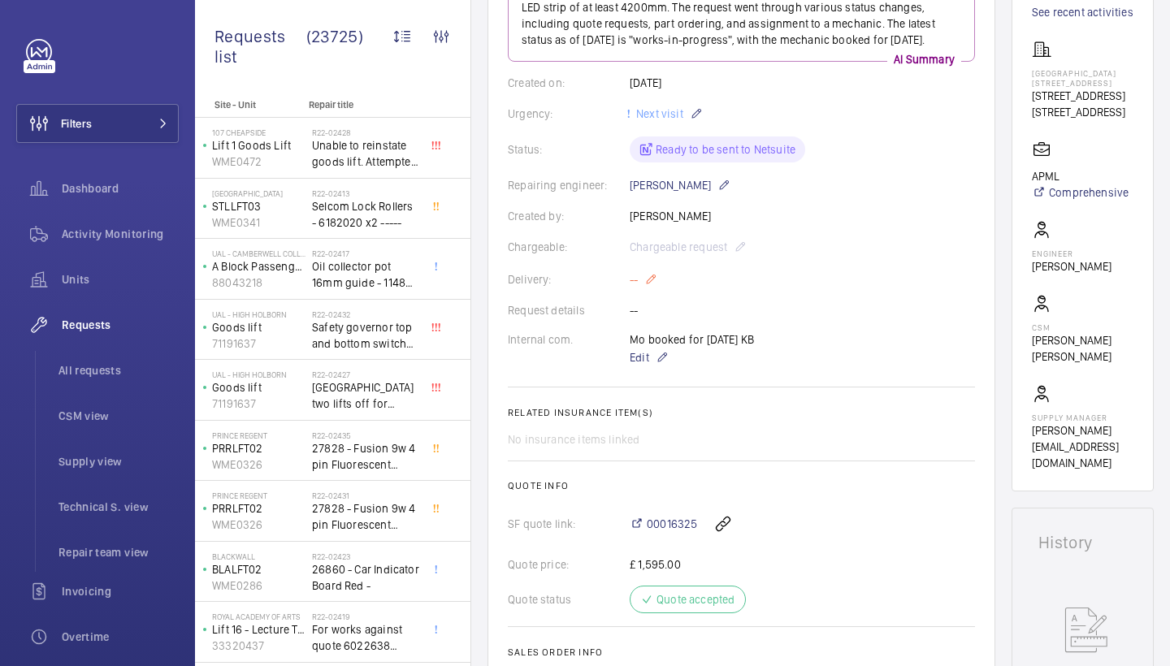
click at [652, 289] on mat-icon at bounding box center [650, 279] width 13 height 19
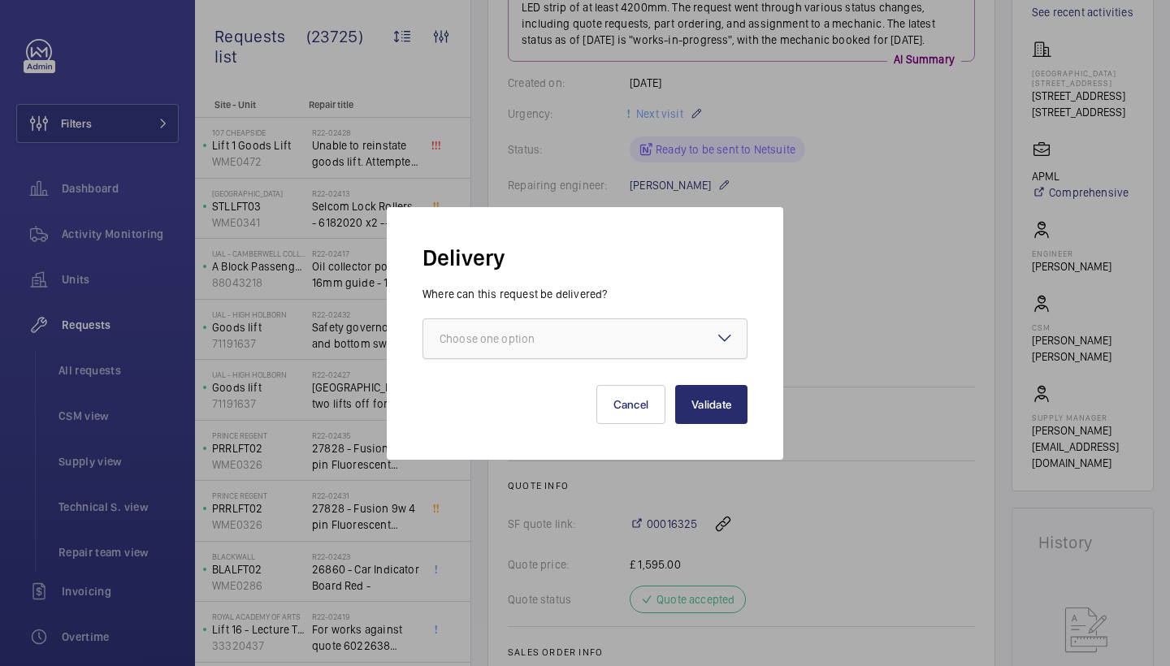
click at [559, 336] on div "Choose one option" at bounding box center [508, 339] width 136 height 16
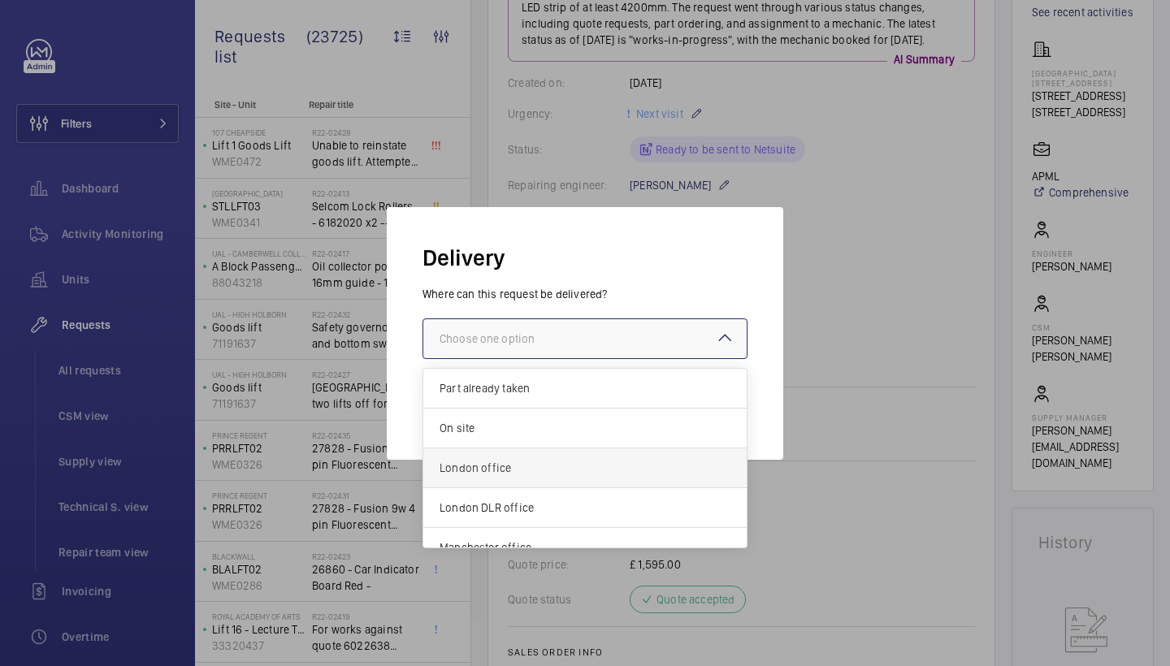
click at [510, 463] on span "London office" at bounding box center [585, 468] width 291 height 16
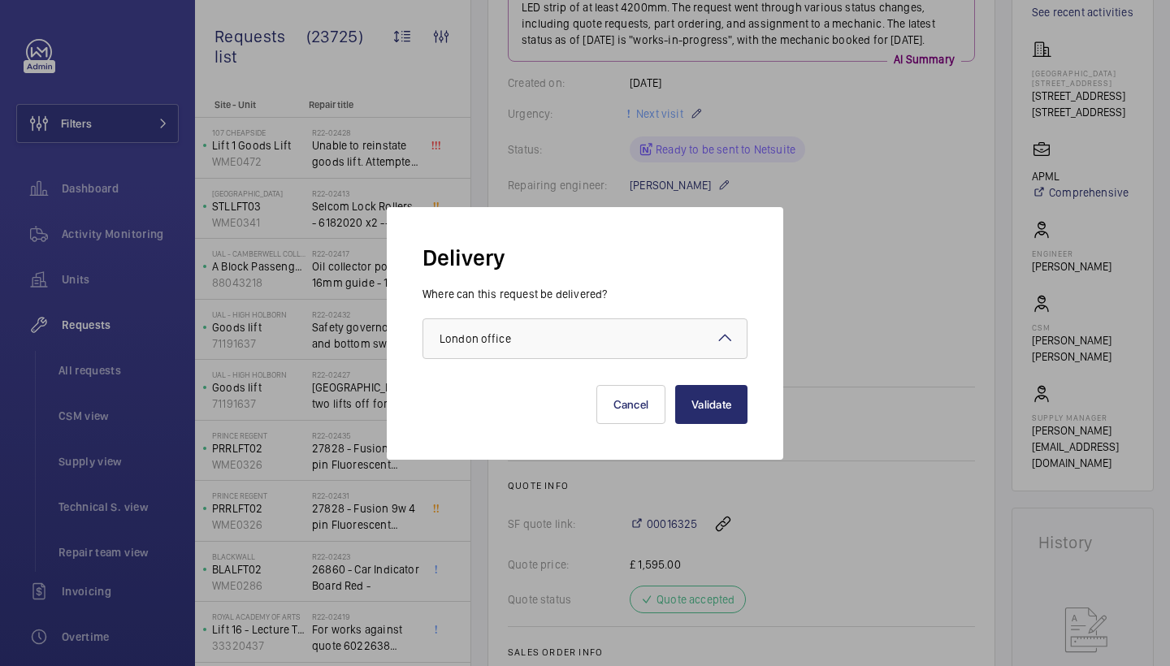
click at [701, 427] on div "Delivery Where can this request be delivered? Choose one option × London office…" at bounding box center [585, 333] width 396 height 253
click at [706, 409] on button "Validate" at bounding box center [711, 404] width 72 height 39
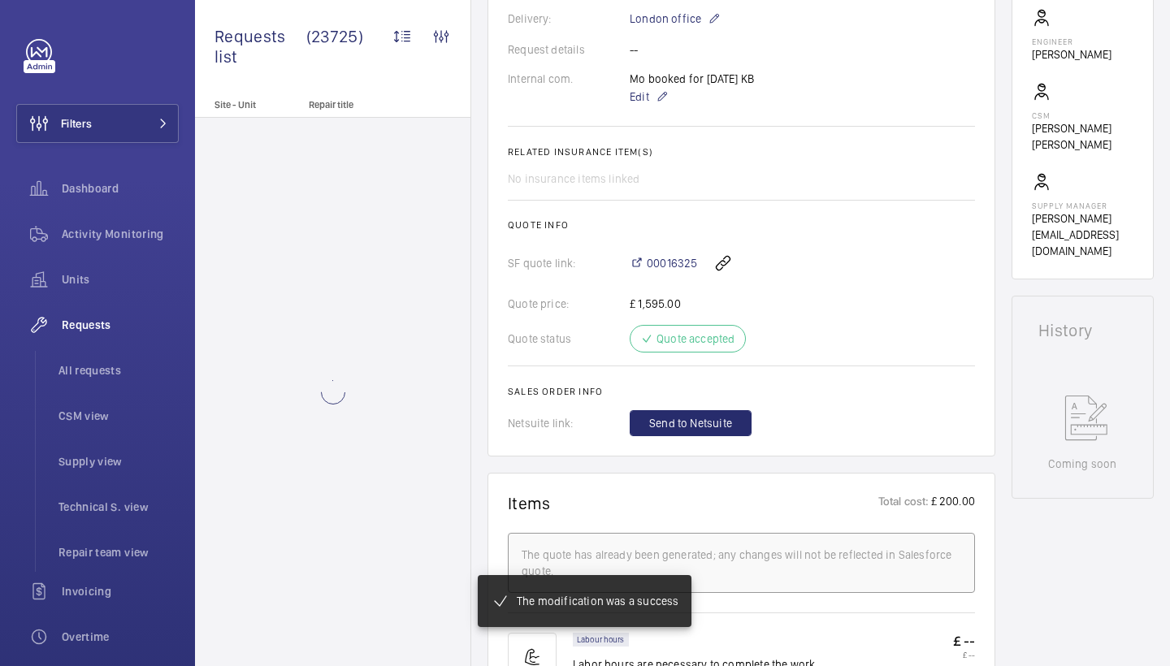
scroll to position [612, 0]
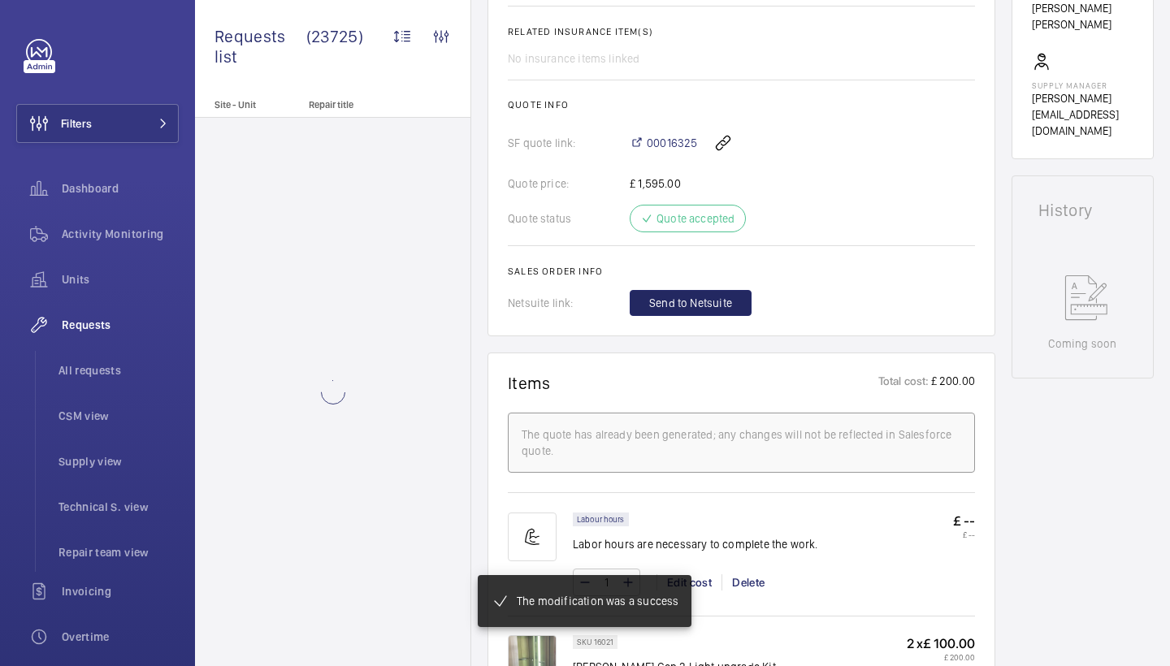
click at [709, 312] on button "Send to Netsuite" at bounding box center [691, 303] width 122 height 26
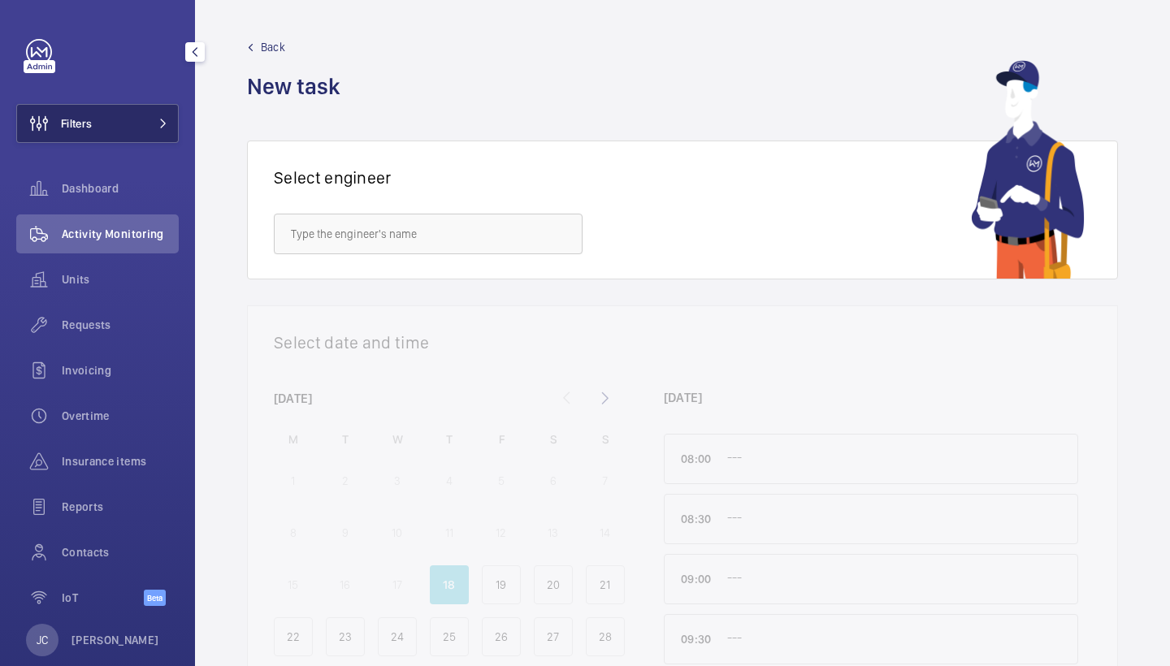
click at [69, 124] on span "Filters" at bounding box center [76, 123] width 31 height 16
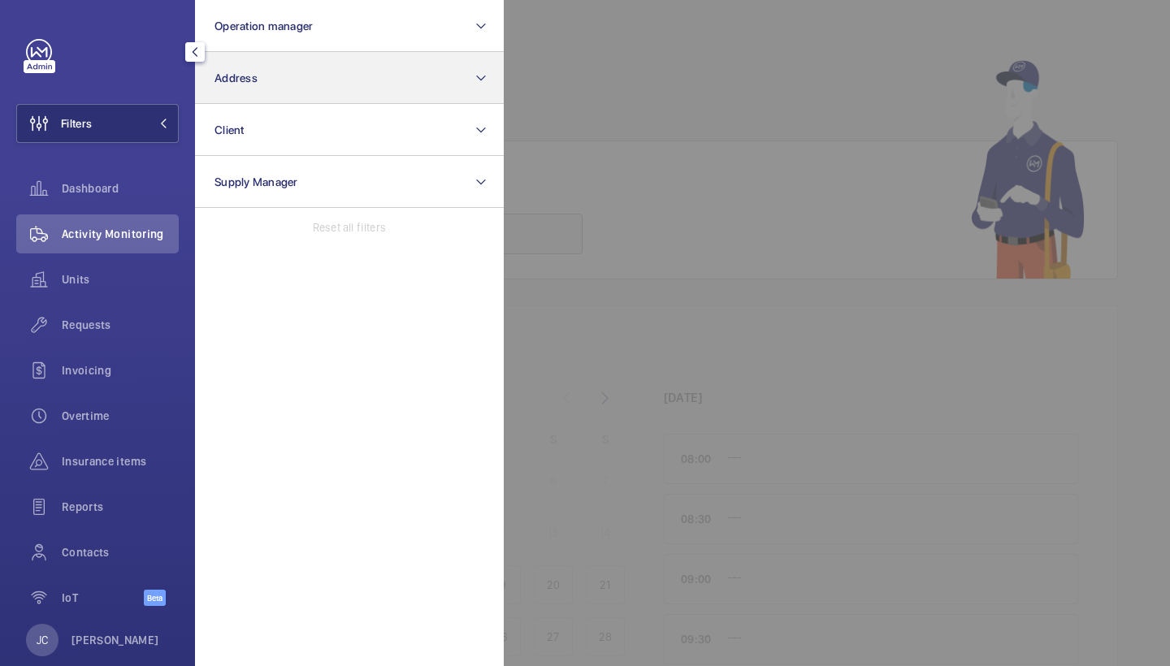
click at [262, 67] on button "Address" at bounding box center [349, 78] width 309 height 52
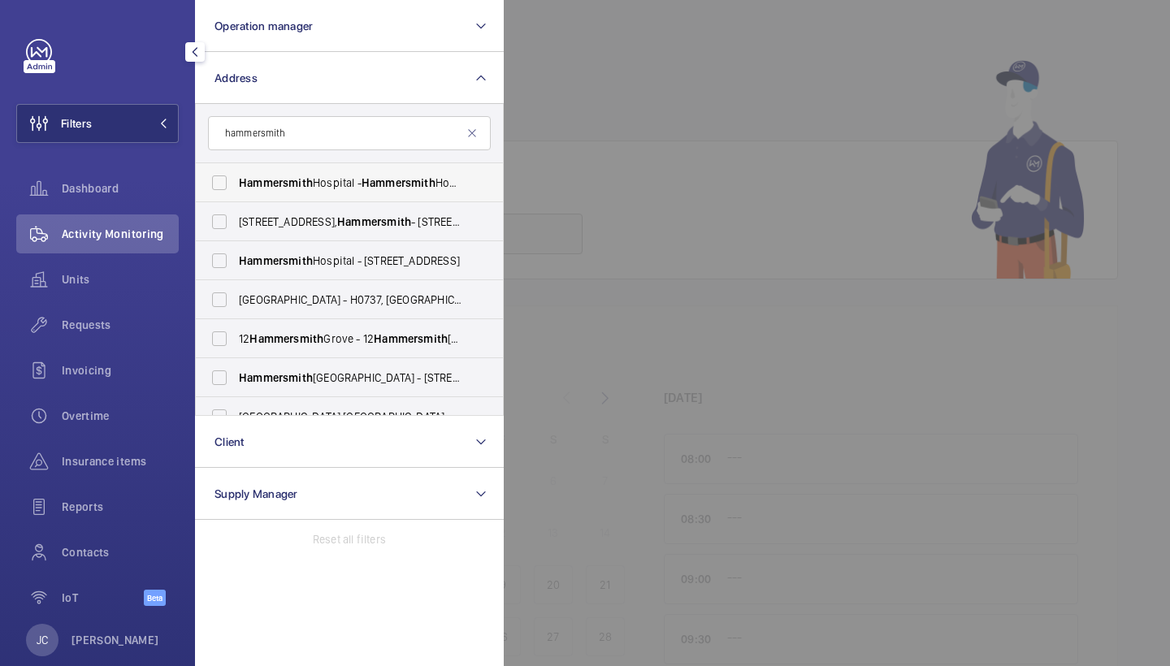
type input "hammersmith"
click at [299, 189] on span "[GEOGRAPHIC_DATA] - [GEOGRAPHIC_DATA], [STREET_ADDRESS]" at bounding box center [350, 183] width 223 height 16
click at [236, 189] on input "[GEOGRAPHIC_DATA] - [GEOGRAPHIC_DATA], [STREET_ADDRESS]" at bounding box center [219, 183] width 32 height 32
checkbox input "true"
click at [306, 248] on label "[GEOGRAPHIC_DATA] - [STREET_ADDRESS]" at bounding box center [337, 260] width 283 height 39
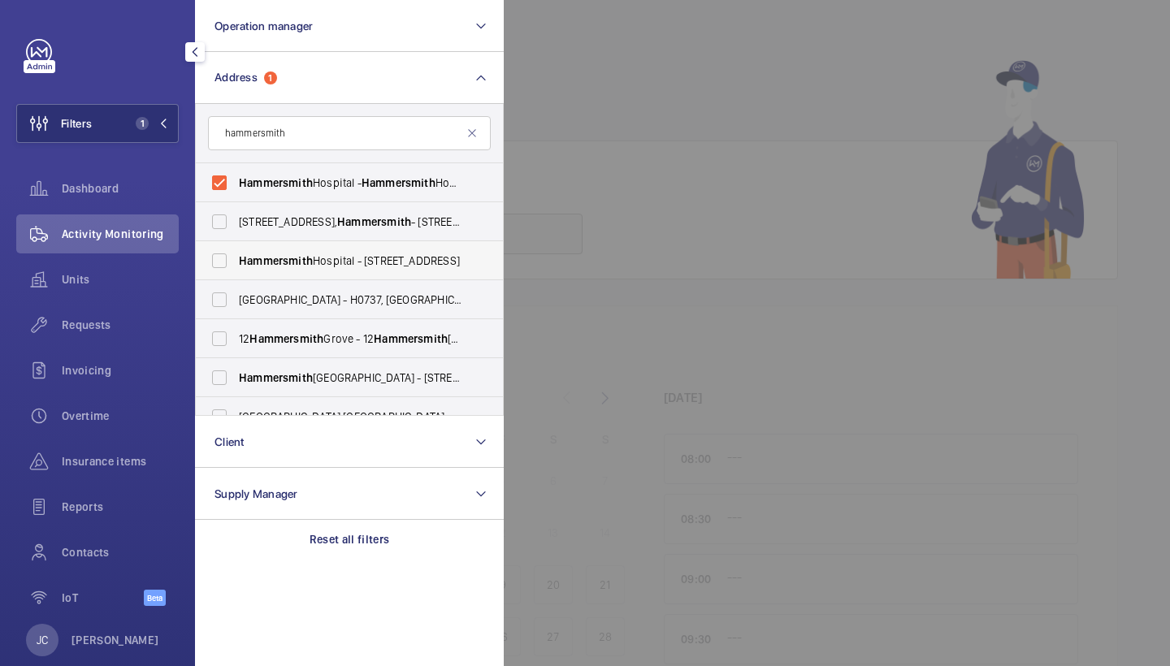
click at [236, 248] on input "[GEOGRAPHIC_DATA] - [STREET_ADDRESS]" at bounding box center [219, 261] width 32 height 32
checkbox input "true"
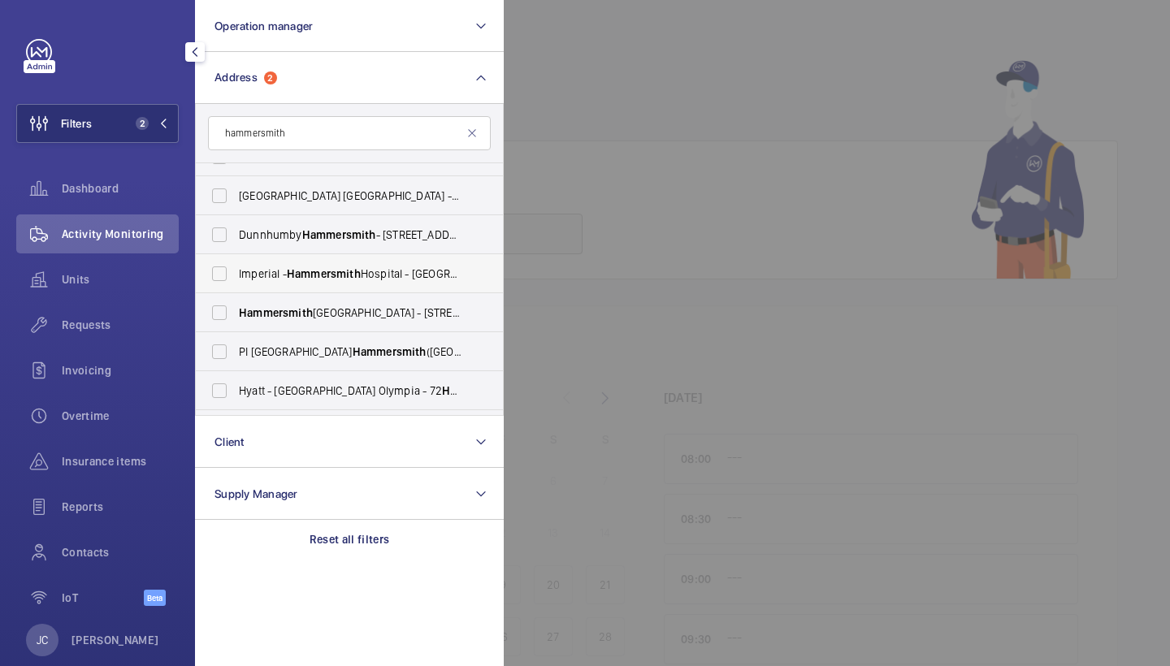
scroll to position [225, 0]
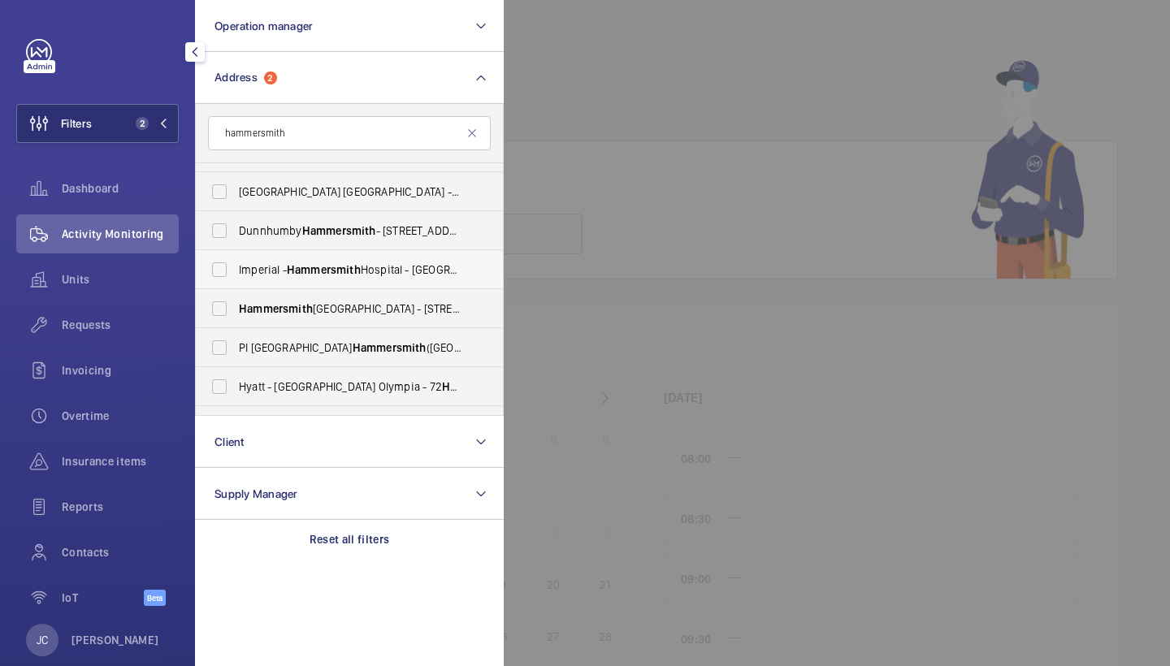
click at [323, 273] on span "Hammersmith" at bounding box center [324, 269] width 74 height 13
click at [236, 273] on input "Imperial - [GEOGRAPHIC_DATA] - [GEOGRAPHIC_DATA] 0HS" at bounding box center [219, 269] width 32 height 32
checkbox input "true"
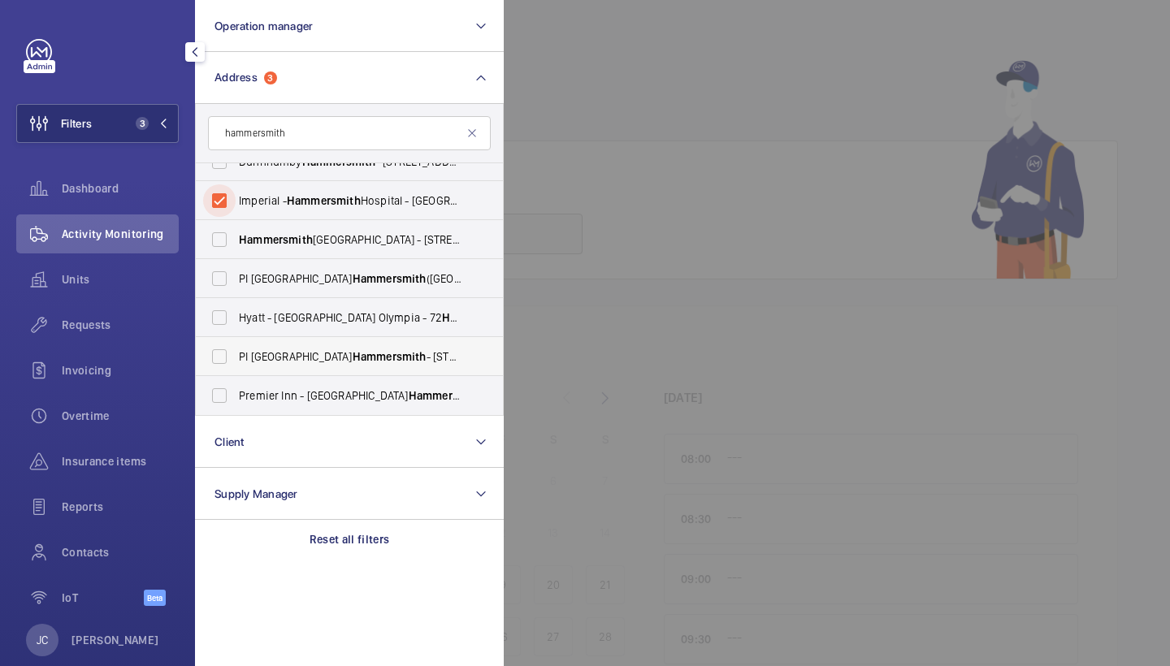
scroll to position [294, 0]
click at [104, 231] on span "Activity Monitoring" at bounding box center [120, 234] width 117 height 16
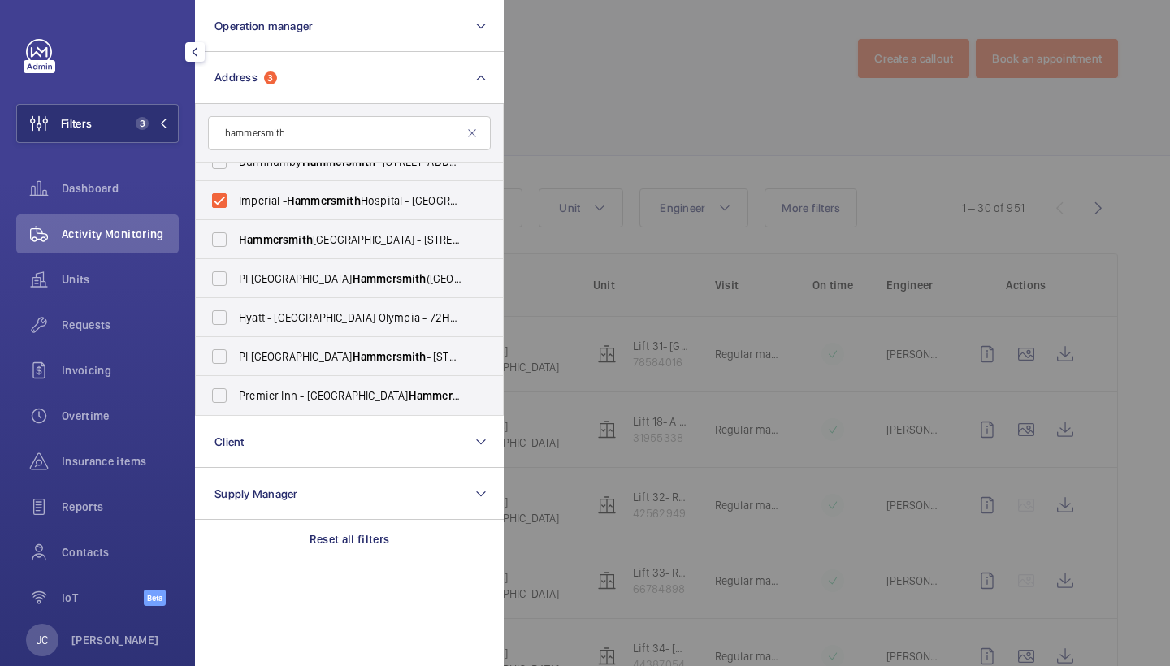
click at [689, 46] on div at bounding box center [1089, 333] width 1170 height 666
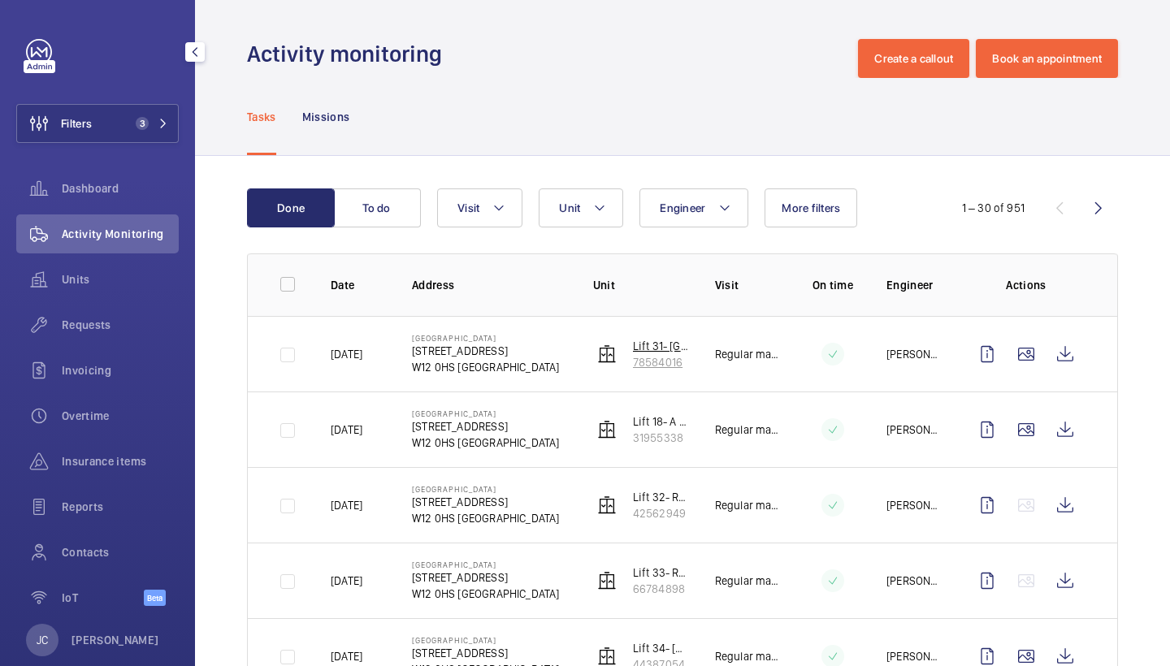
click at [666, 362] on p "78584016" at bounding box center [661, 362] width 56 height 16
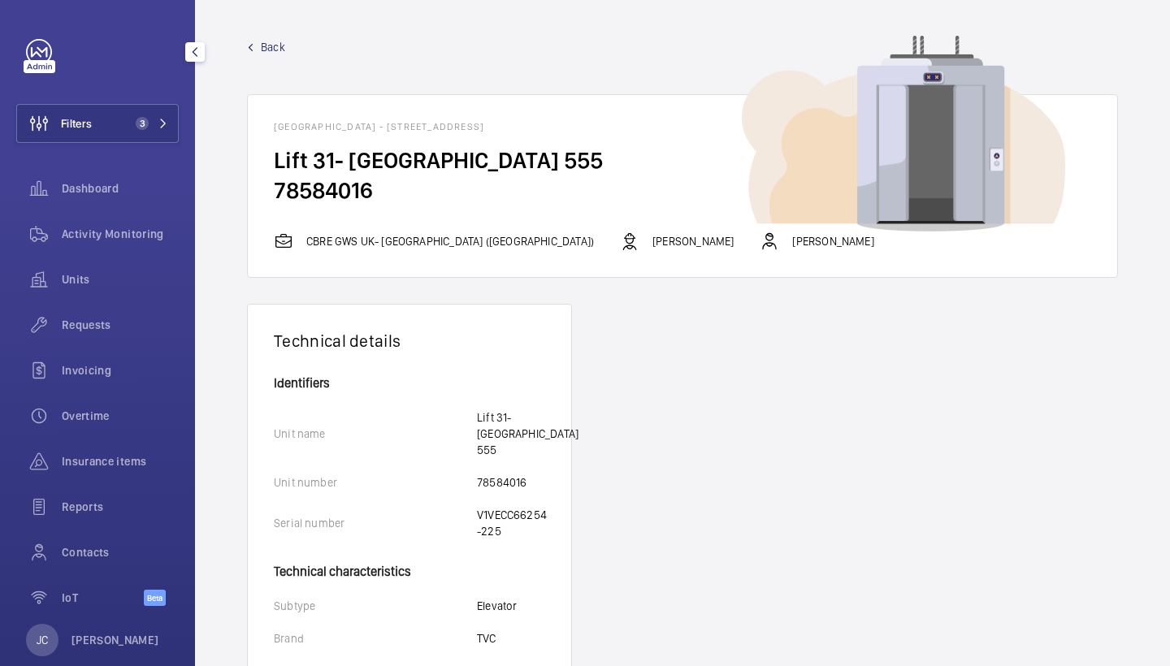
click at [268, 40] on span "Back" at bounding box center [273, 47] width 24 height 16
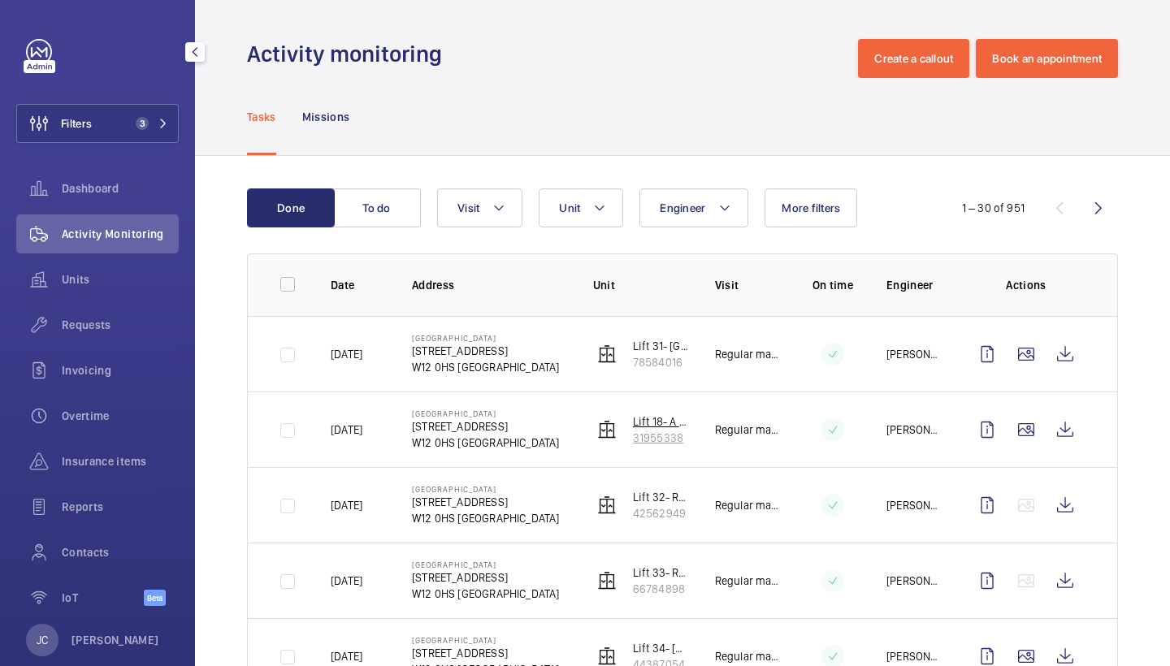
click at [678, 437] on p "31955338" at bounding box center [661, 438] width 56 height 16
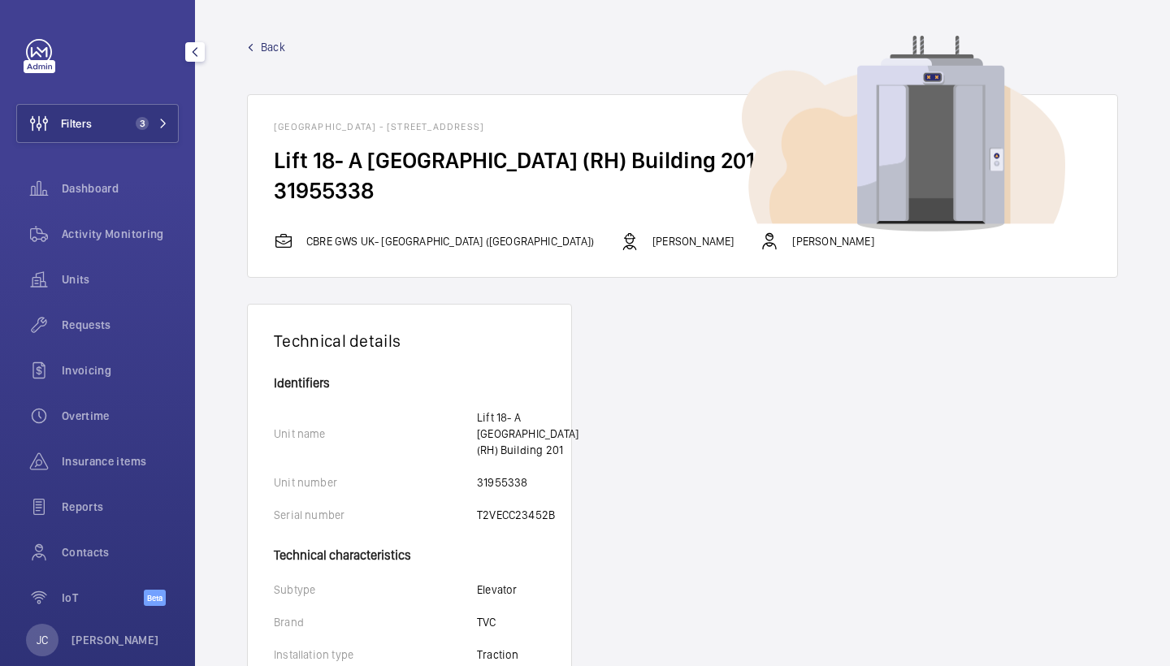
click at [271, 52] on span "Back" at bounding box center [273, 47] width 24 height 16
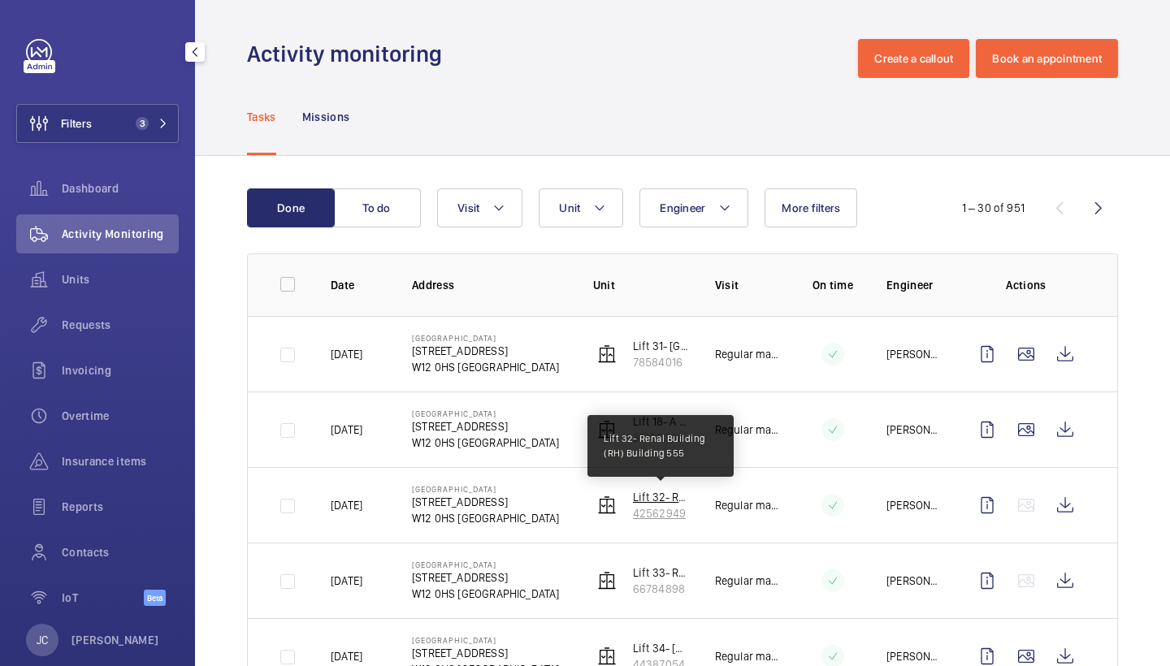
click at [665, 501] on p "Lift 32- Renal Building (RH) Building 555" at bounding box center [661, 497] width 56 height 16
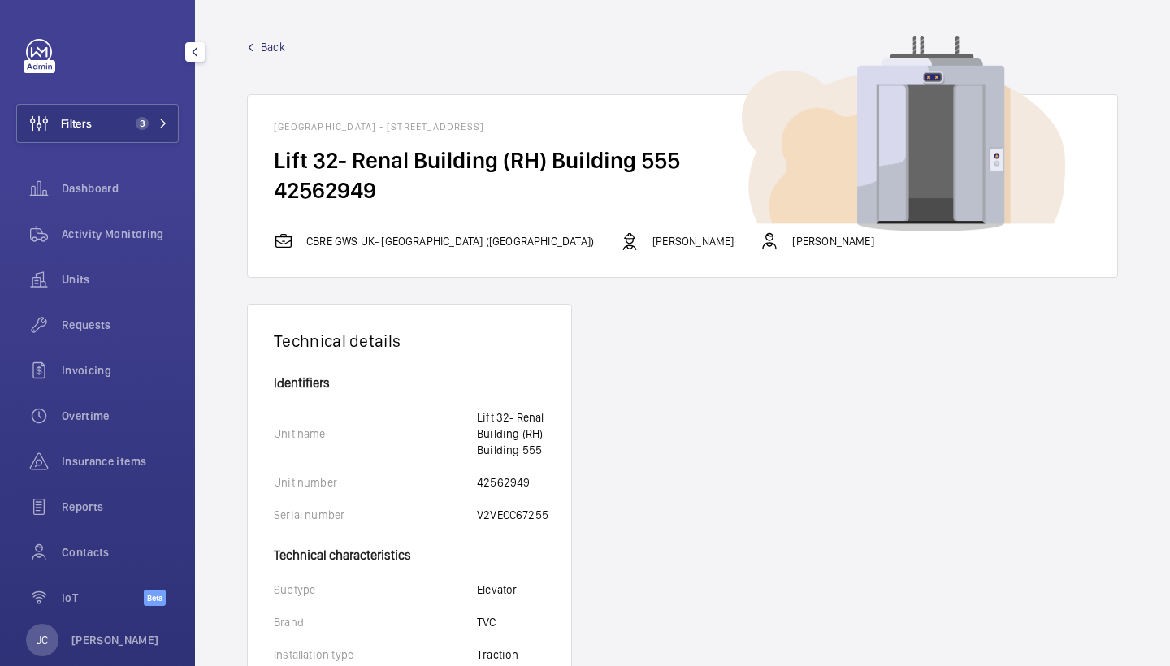
click at [265, 49] on span "Back" at bounding box center [273, 47] width 24 height 16
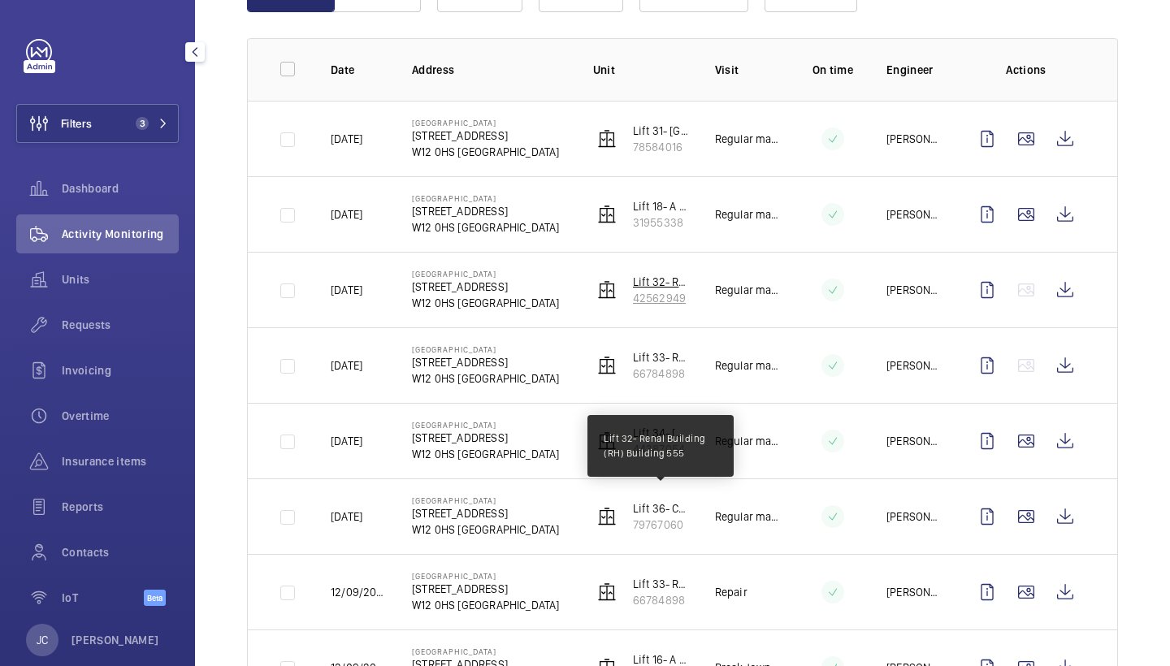
scroll to position [223, 0]
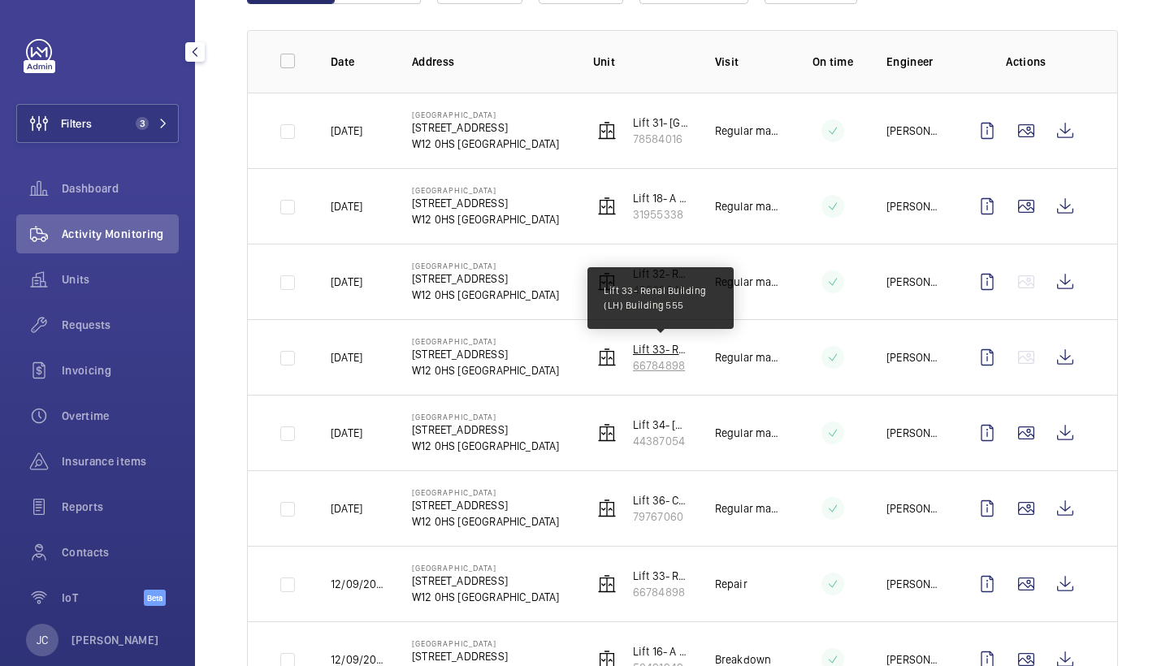
click at [658, 349] on p "Lift 33- Renal Building (LH) Building 555" at bounding box center [661, 349] width 56 height 16
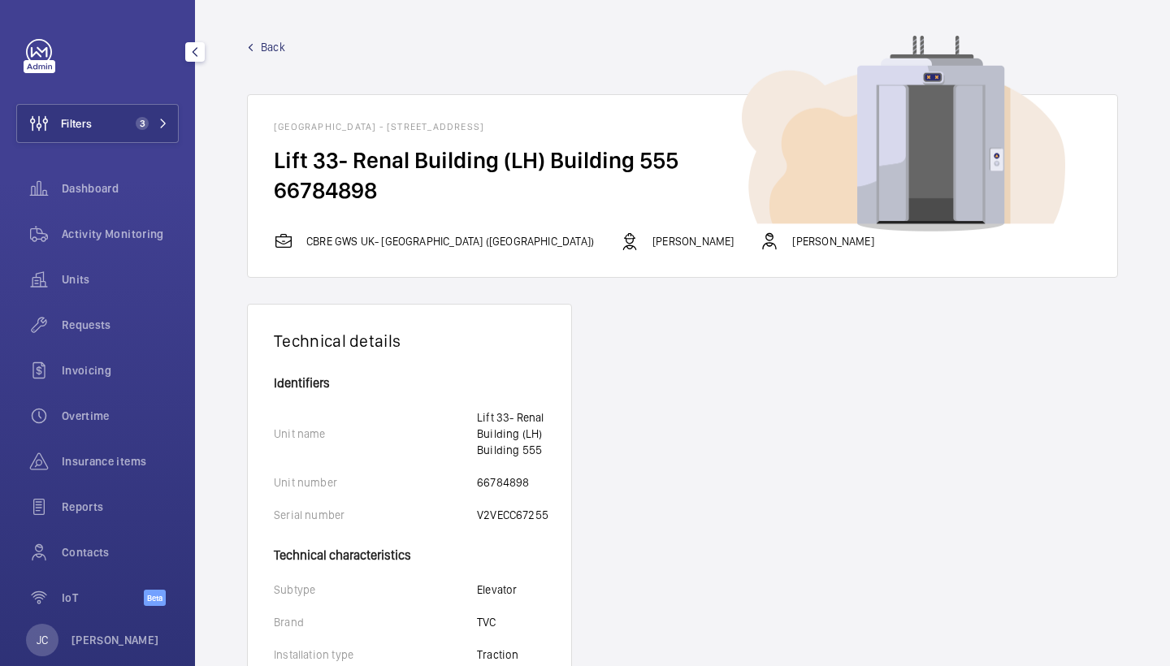
scroll to position [-1, 0]
click at [267, 58] on div "Back Hammersmith Hospital - 72 Du Cane Rd, W12 0HS LONDON Lift 33- Renal Buildi…" at bounding box center [682, 158] width 871 height 239
click at [271, 50] on span "Back" at bounding box center [273, 47] width 24 height 16
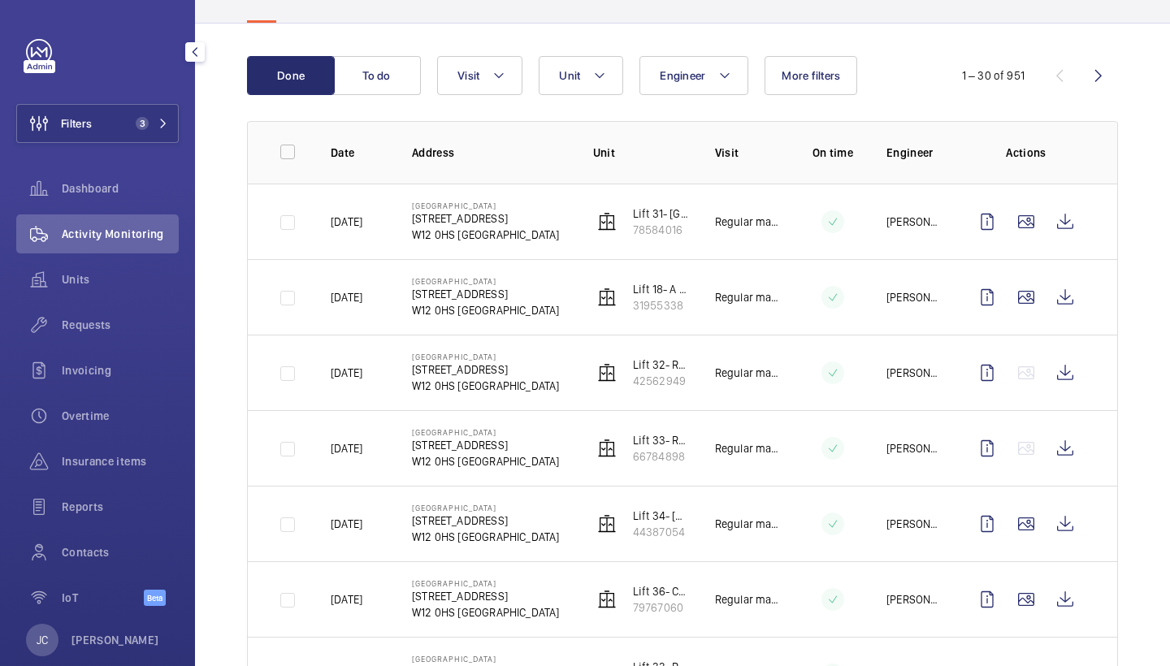
scroll to position [136, 0]
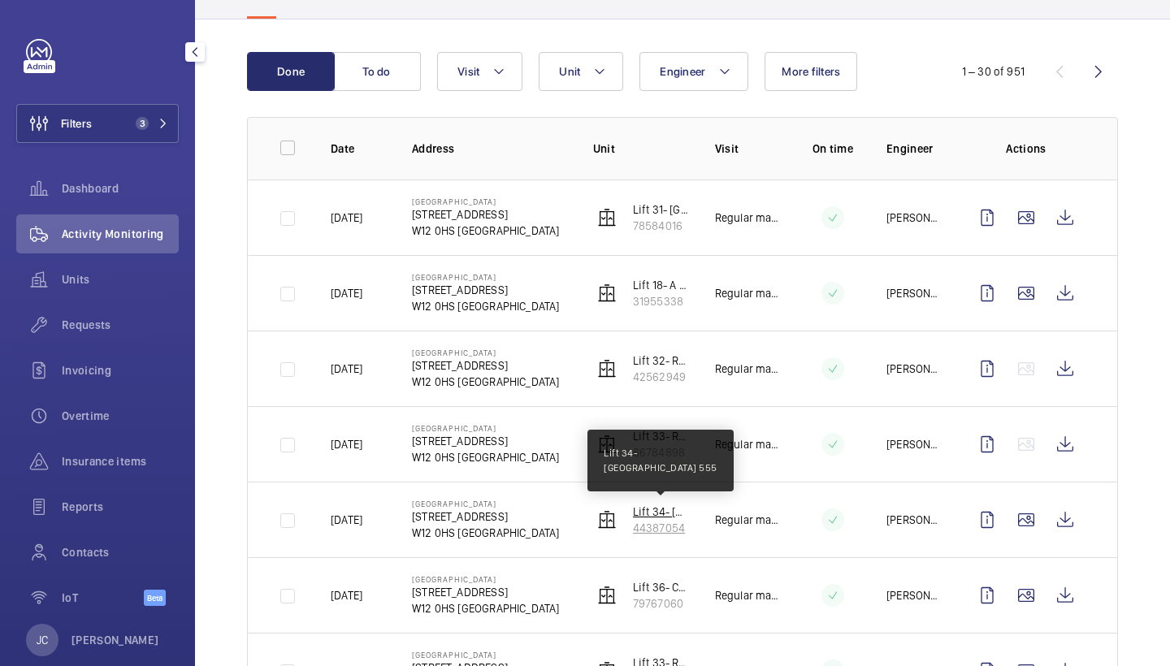
click at [661, 509] on p "Lift 34- Renal Building North Building 555" at bounding box center [661, 512] width 56 height 16
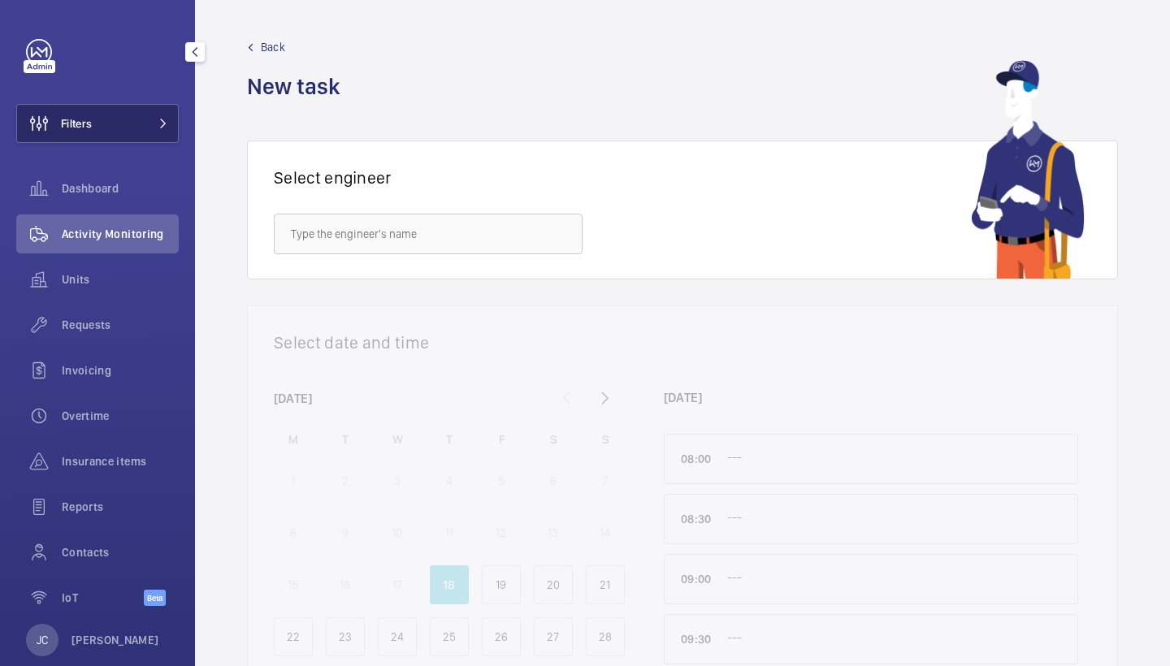
click at [141, 126] on button "Filters" at bounding box center [97, 123] width 162 height 39
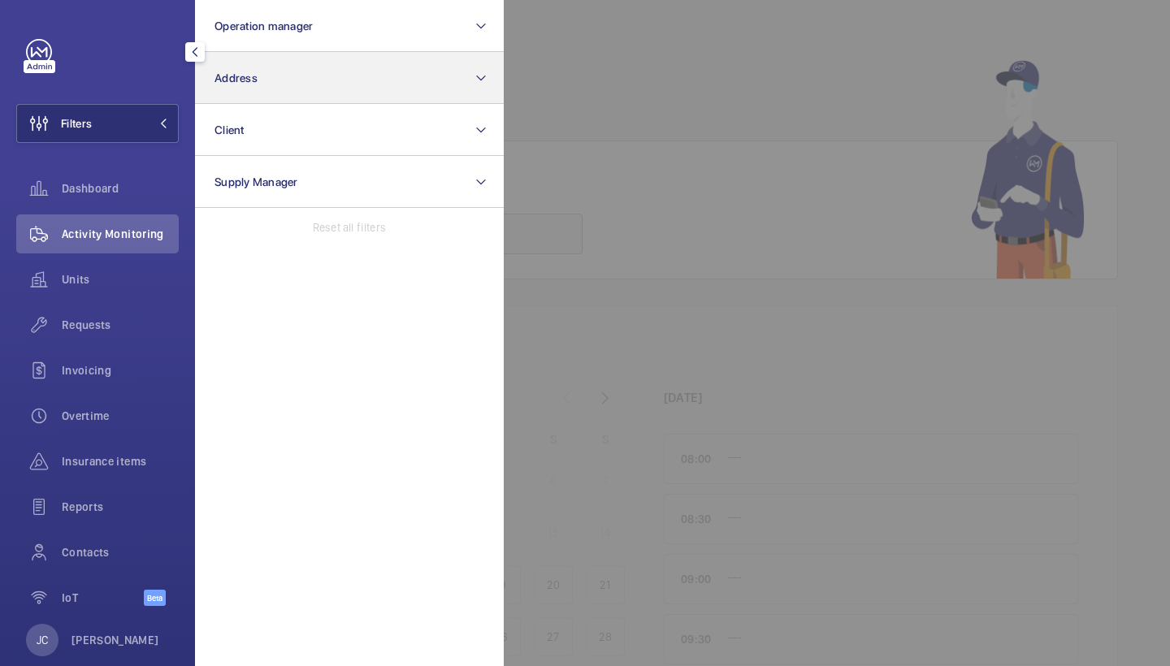
click at [321, 97] on button "Address" at bounding box center [349, 78] width 309 height 52
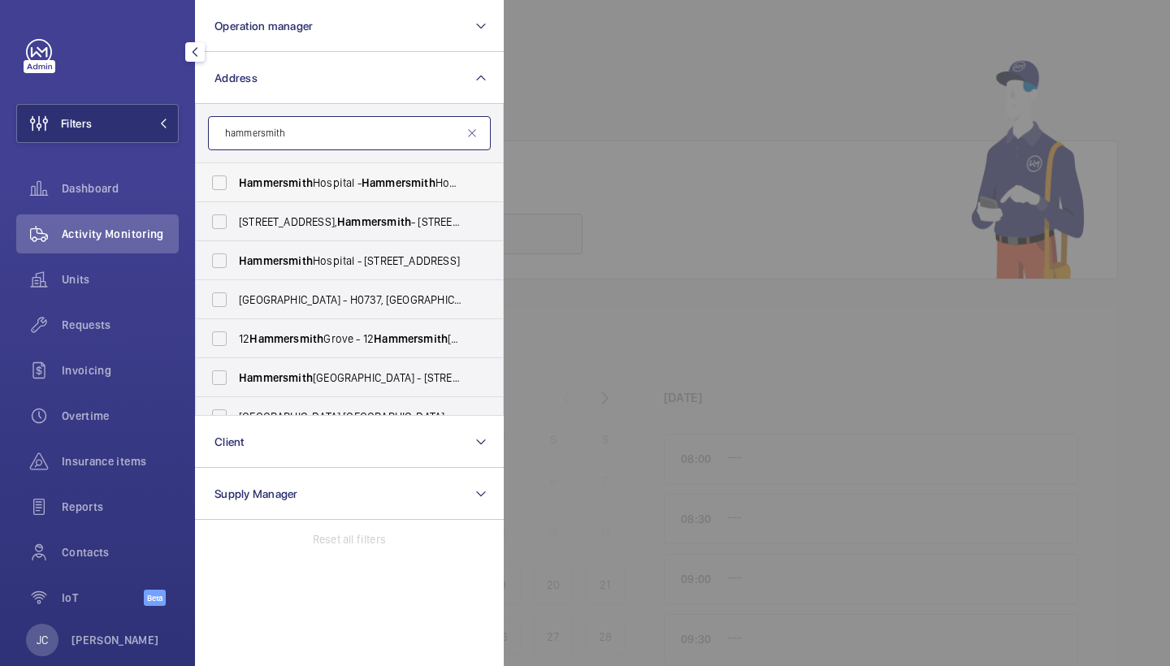
type input "hammersmith"
click at [365, 185] on span "[GEOGRAPHIC_DATA] - [GEOGRAPHIC_DATA], [STREET_ADDRESS]" at bounding box center [350, 183] width 223 height 16
click at [236, 185] on input "[GEOGRAPHIC_DATA] - [GEOGRAPHIC_DATA], [STREET_ADDRESS]" at bounding box center [219, 183] width 32 height 32
checkbox input "true"
click at [339, 255] on span "[GEOGRAPHIC_DATA] - [STREET_ADDRESS]" at bounding box center [350, 261] width 223 height 16
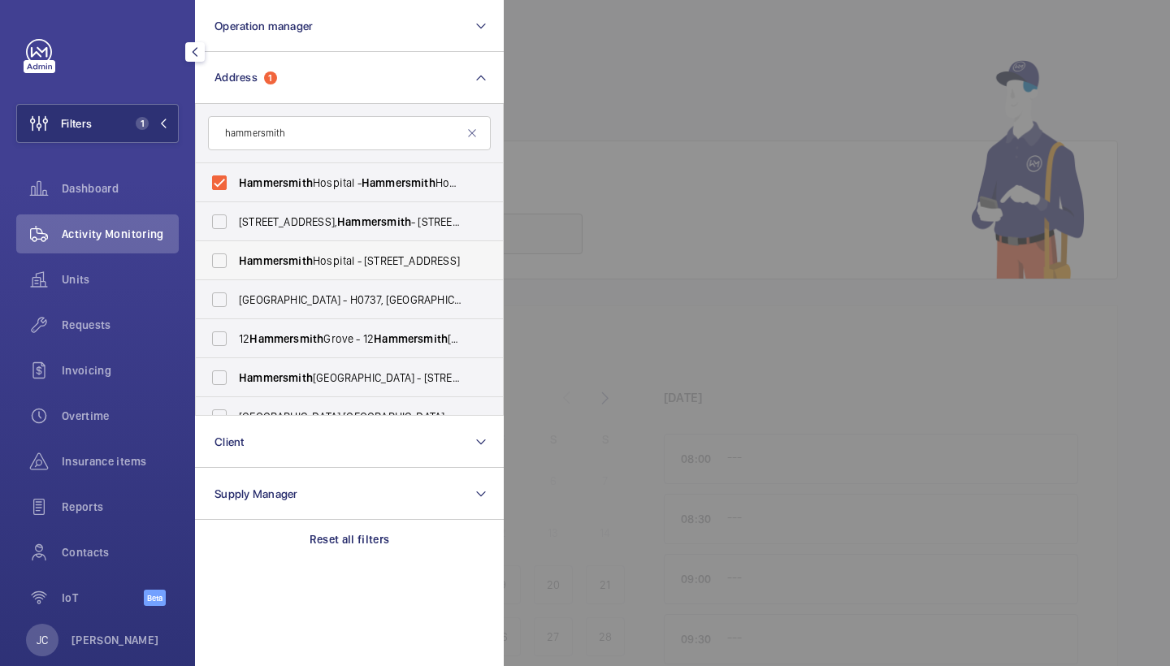
click at [236, 255] on input "[GEOGRAPHIC_DATA] - [STREET_ADDRESS]" at bounding box center [219, 261] width 32 height 32
checkbox input "true"
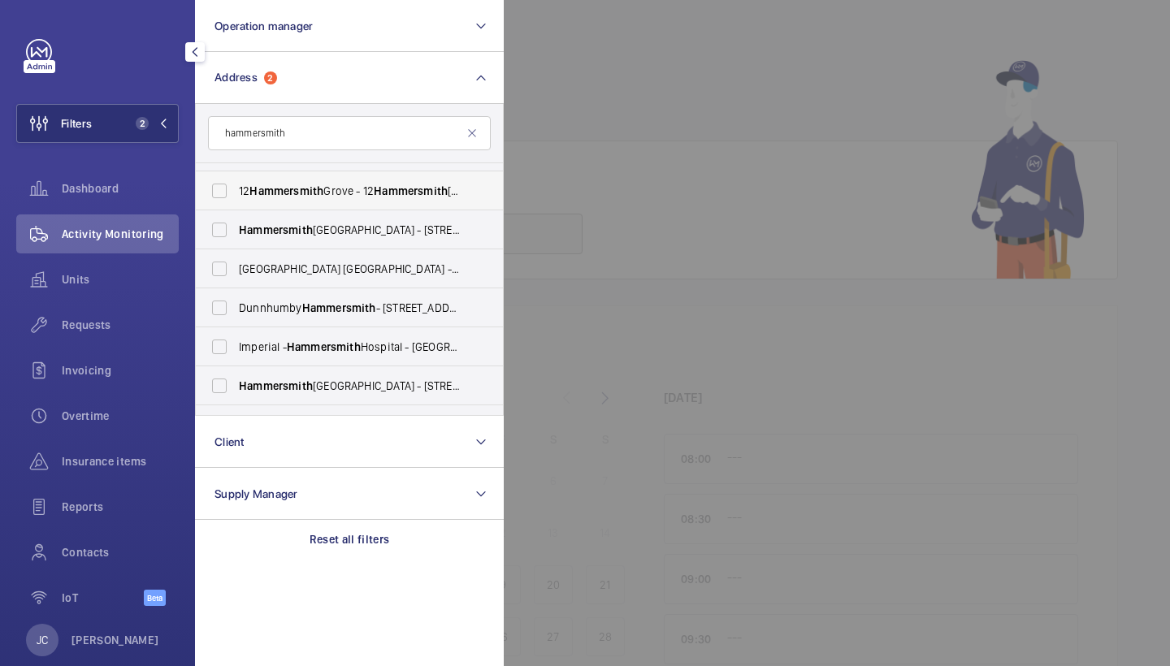
scroll to position [151, 0]
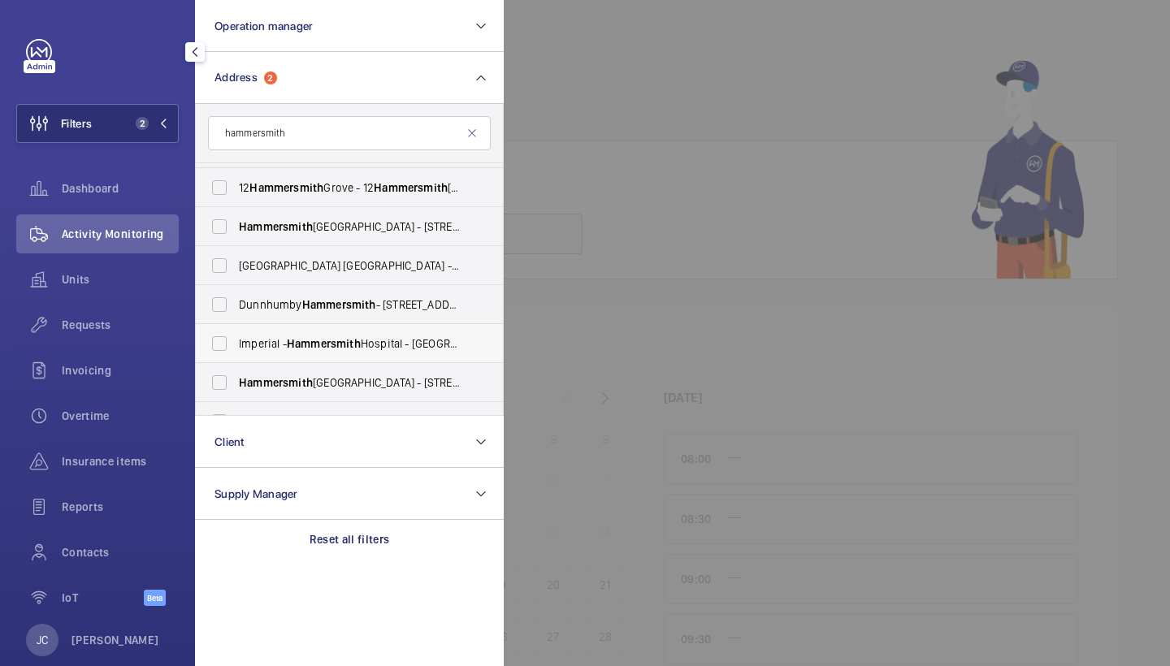
click at [354, 357] on label "Imperial - [GEOGRAPHIC_DATA] - [GEOGRAPHIC_DATA] 0HS" at bounding box center [337, 343] width 283 height 39
click at [236, 357] on input "Imperial - [GEOGRAPHIC_DATA] - [GEOGRAPHIC_DATA] 0HS" at bounding box center [219, 343] width 32 height 32
checkbox input "true"
click at [119, 330] on span "Requests" at bounding box center [120, 325] width 117 height 16
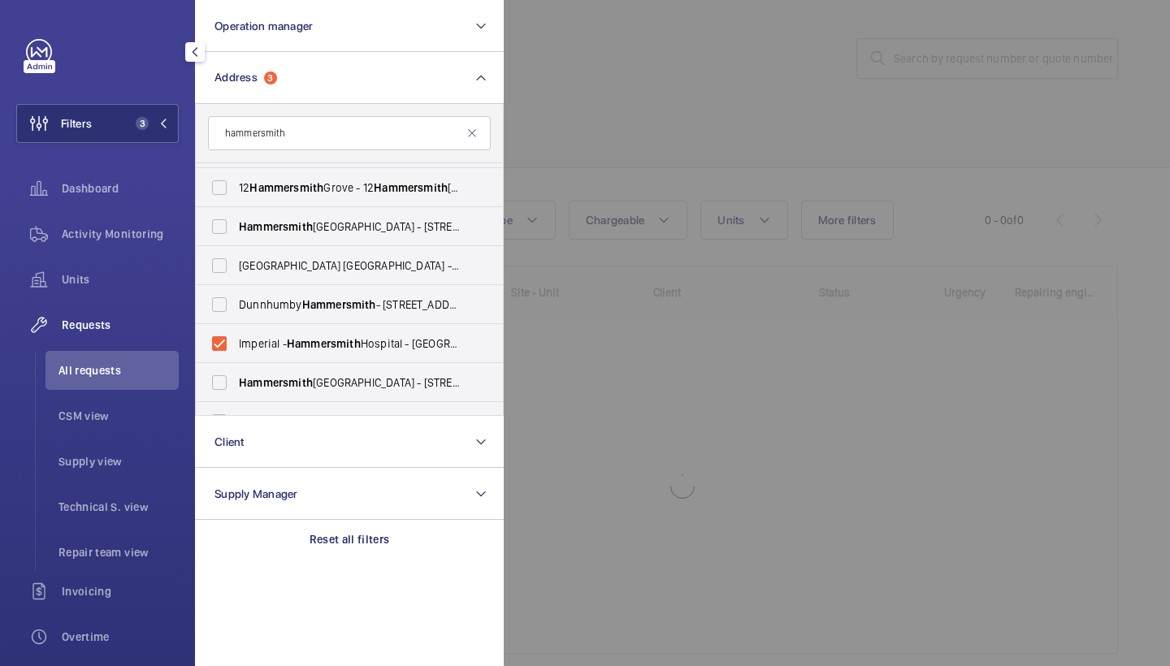
click at [752, 64] on div at bounding box center [1089, 333] width 1170 height 666
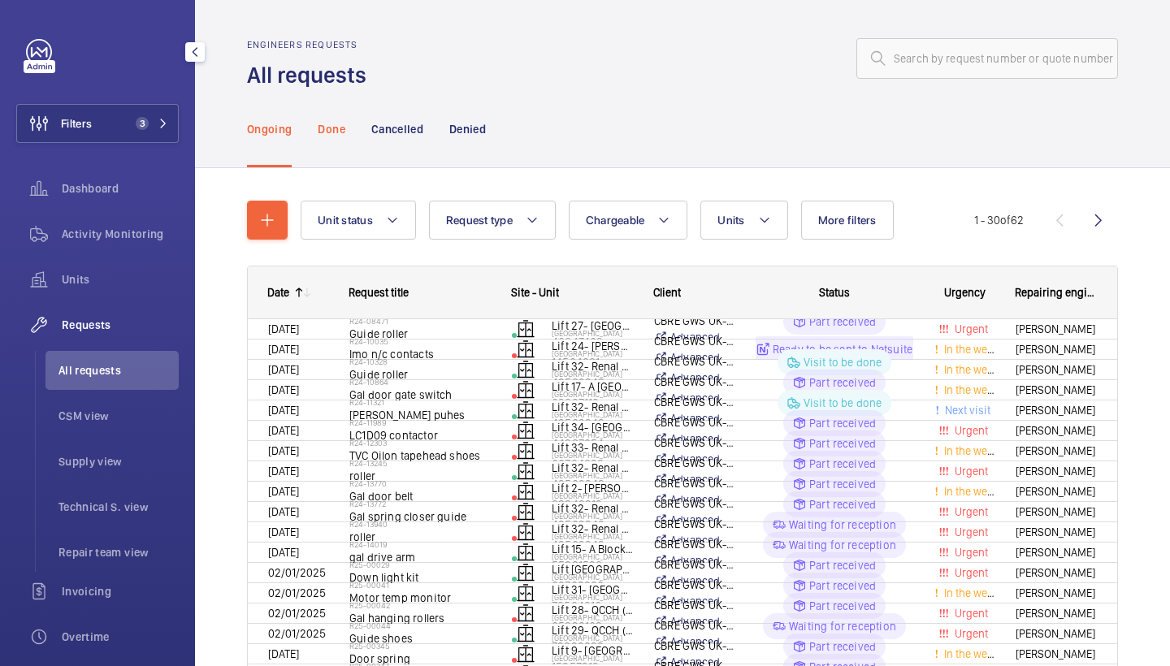
click at [329, 136] on p "Done" at bounding box center [331, 129] width 27 height 16
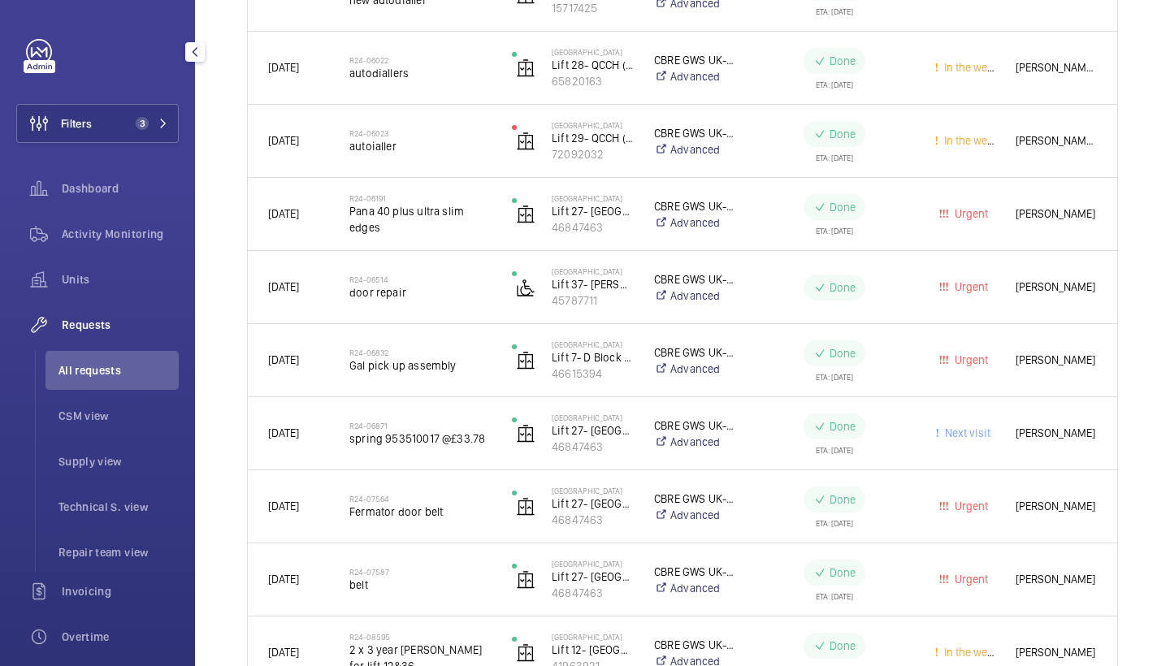
scroll to position [1239, 0]
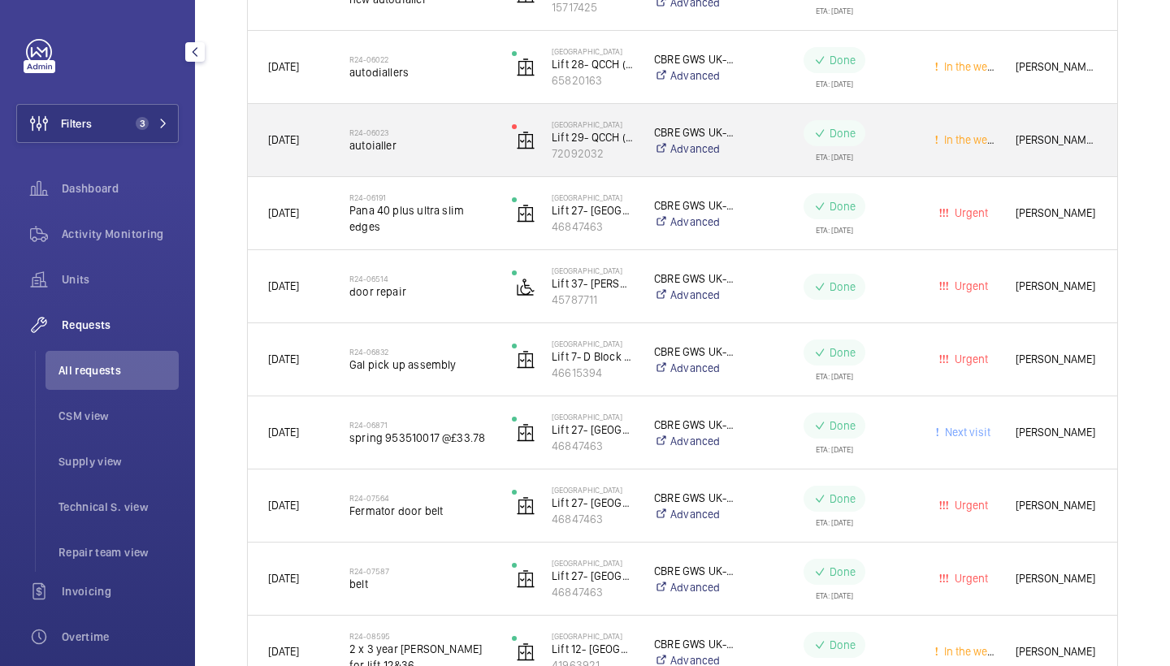
click at [472, 165] on div "R24-06023 autoialler" at bounding box center [410, 140] width 161 height 73
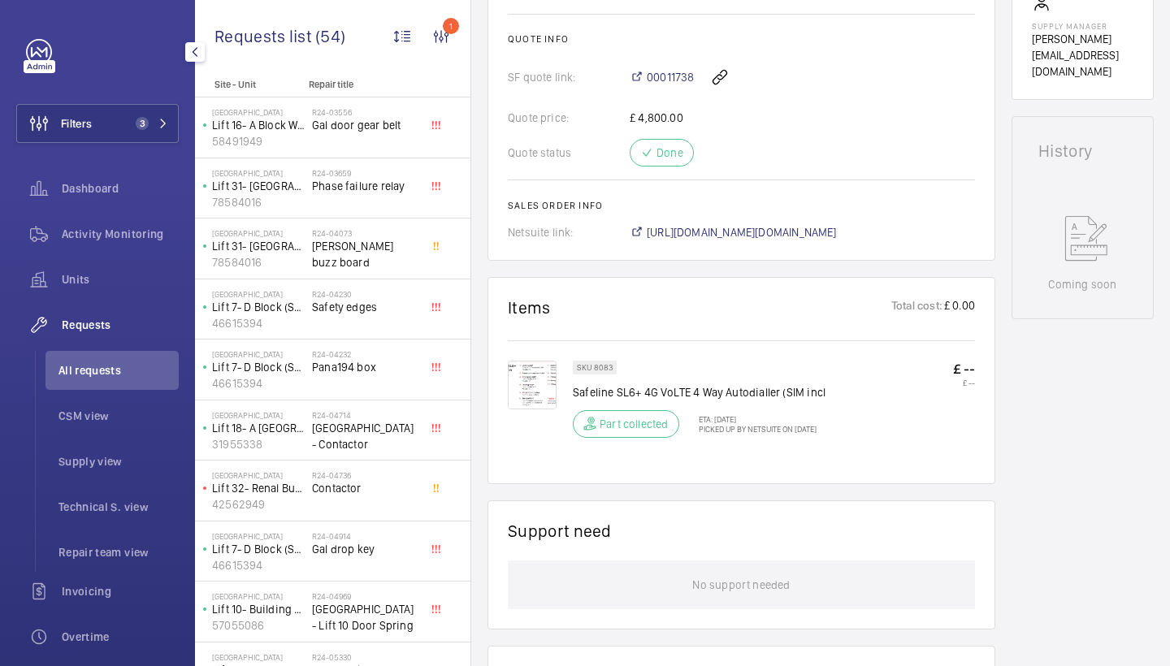
scroll to position [682, 0]
click at [659, 80] on span "00011738" at bounding box center [670, 75] width 47 height 16
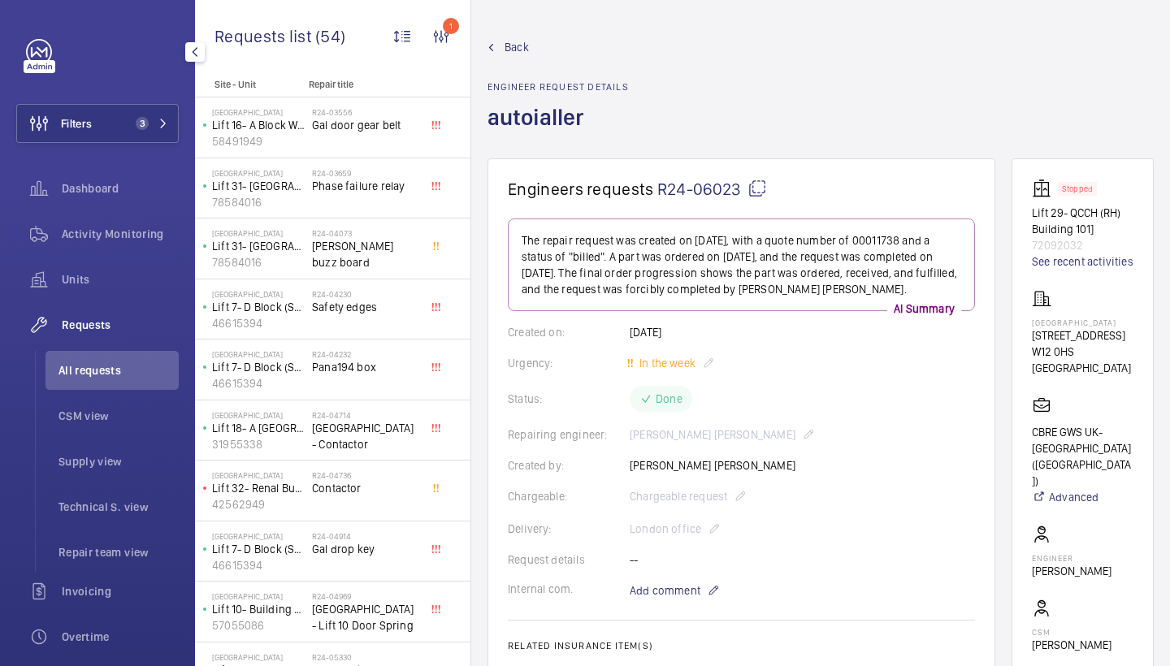
scroll to position [0, 0]
click at [505, 44] on span "Back" at bounding box center [517, 47] width 24 height 16
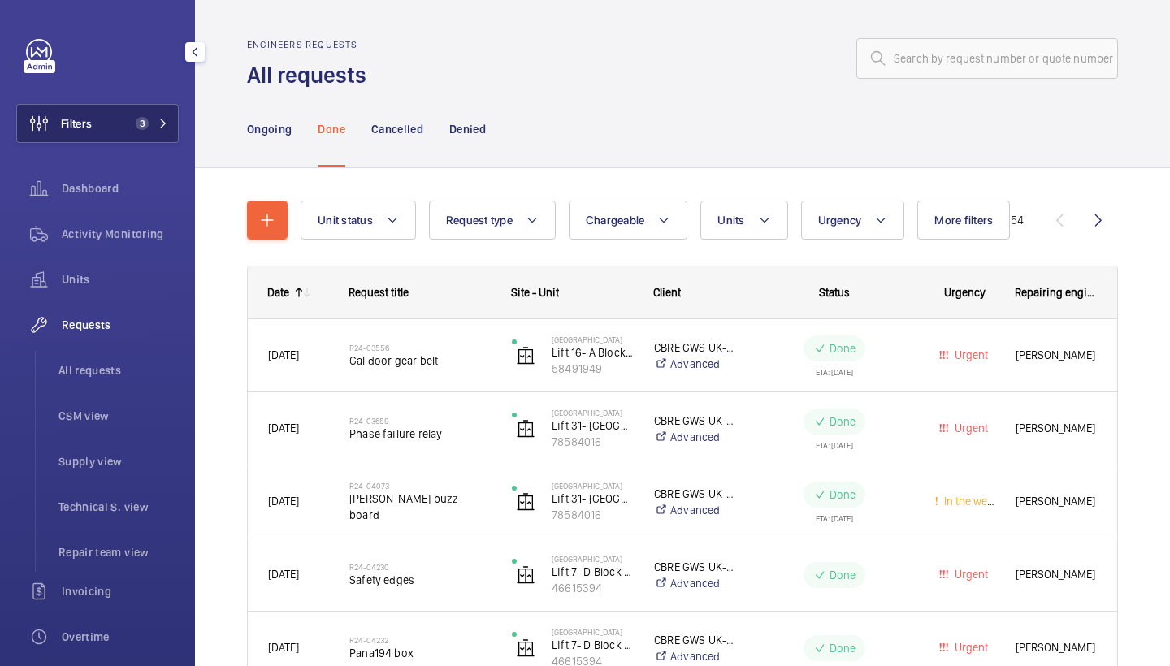
click at [114, 118] on button "Filters 3" at bounding box center [97, 123] width 162 height 39
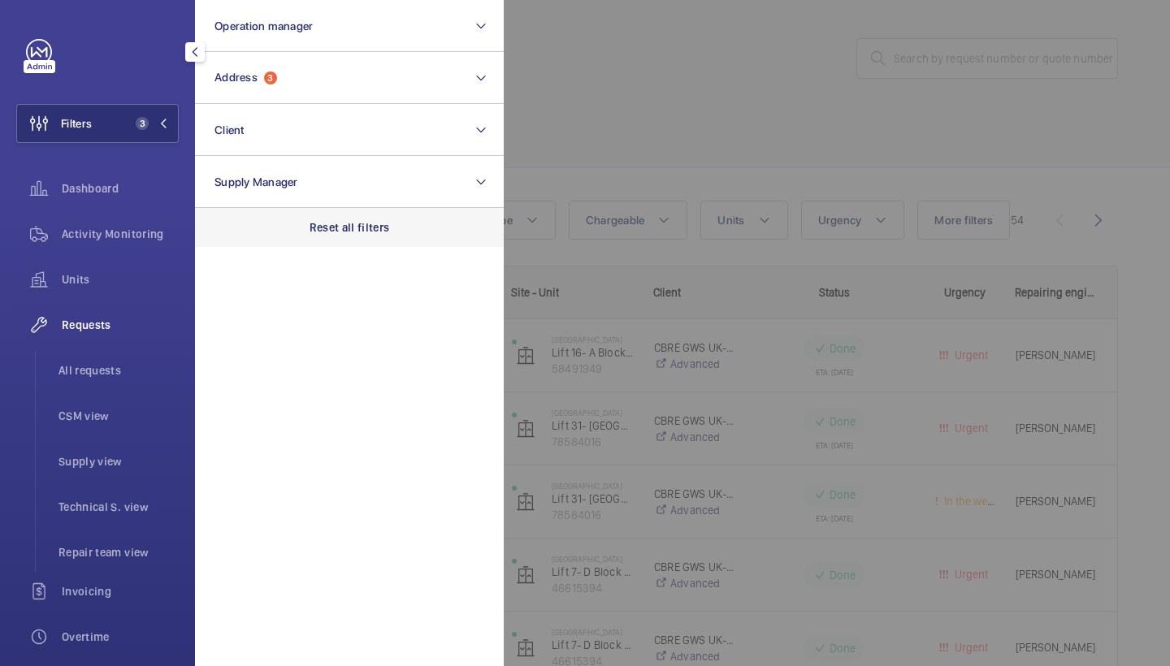
click at [349, 228] on p "Reset all filters" at bounding box center [350, 227] width 80 height 16
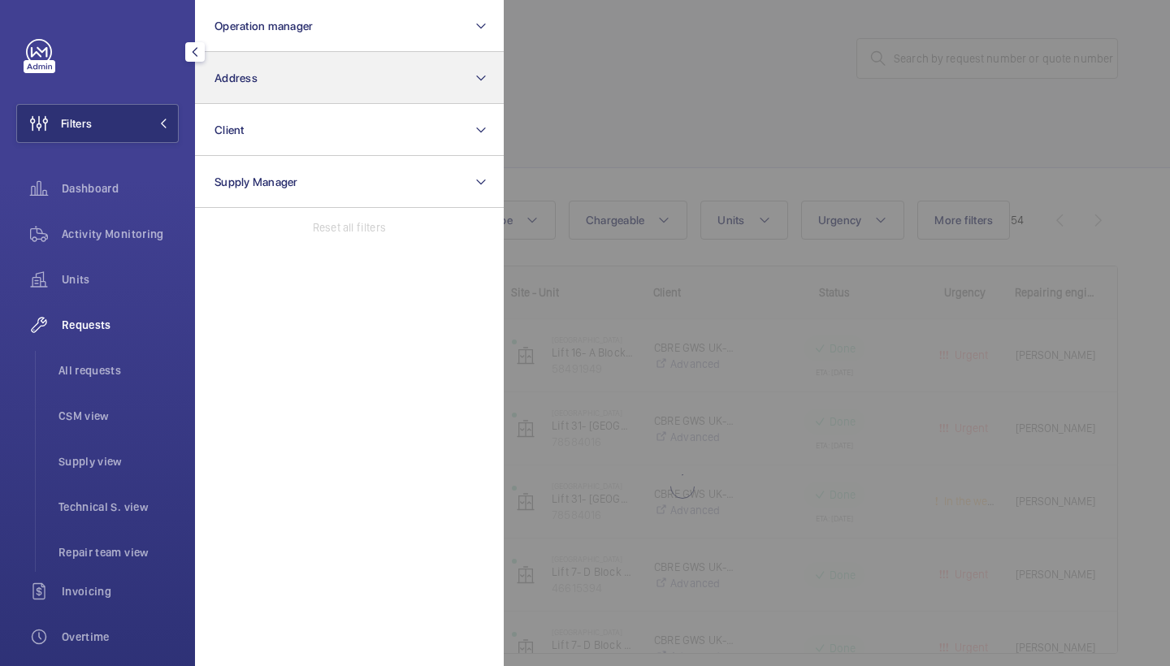
click at [294, 76] on button "Address" at bounding box center [349, 78] width 309 height 52
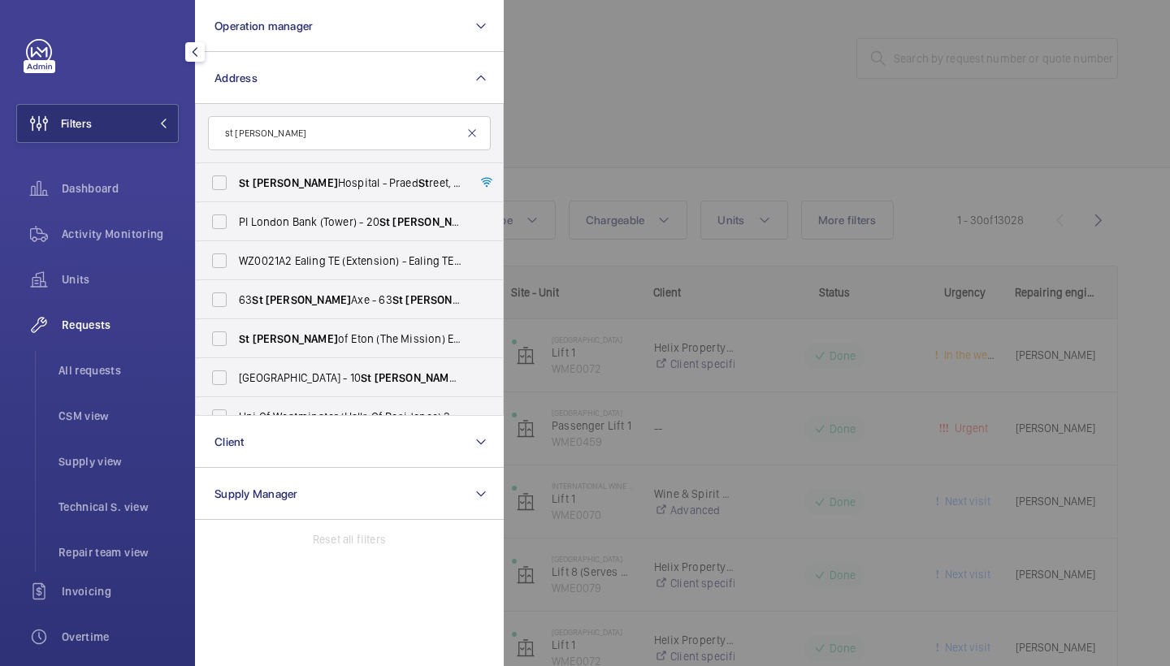
type input "st mary"
click at [468, 128] on mat-icon at bounding box center [472, 133] width 13 height 13
